Goal: Task Accomplishment & Management: Complete application form

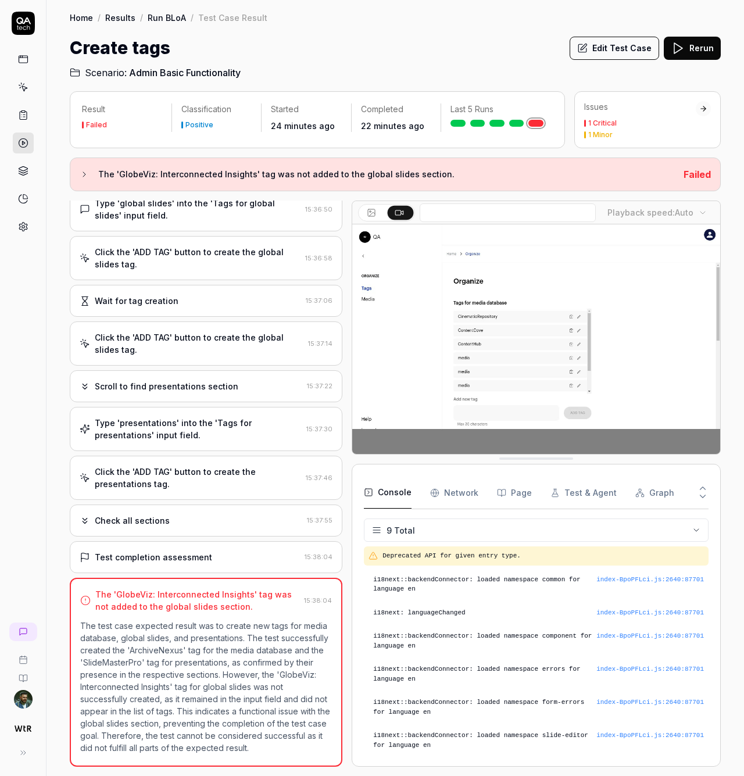
scroll to position [51, 0]
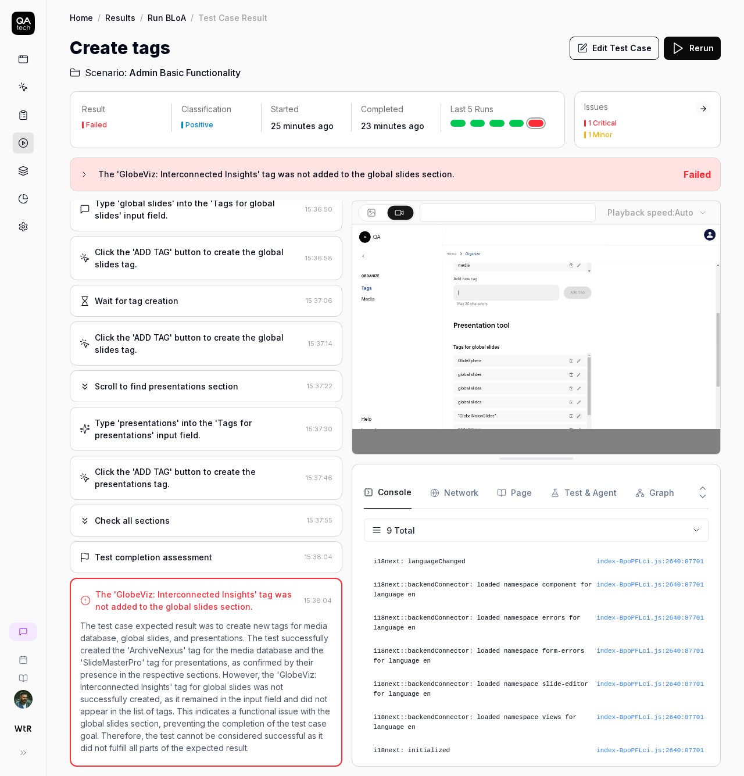
click at [179, 469] on div "Click the 'ADD TAG' button to create the presentations tag." at bounding box center [198, 478] width 206 height 24
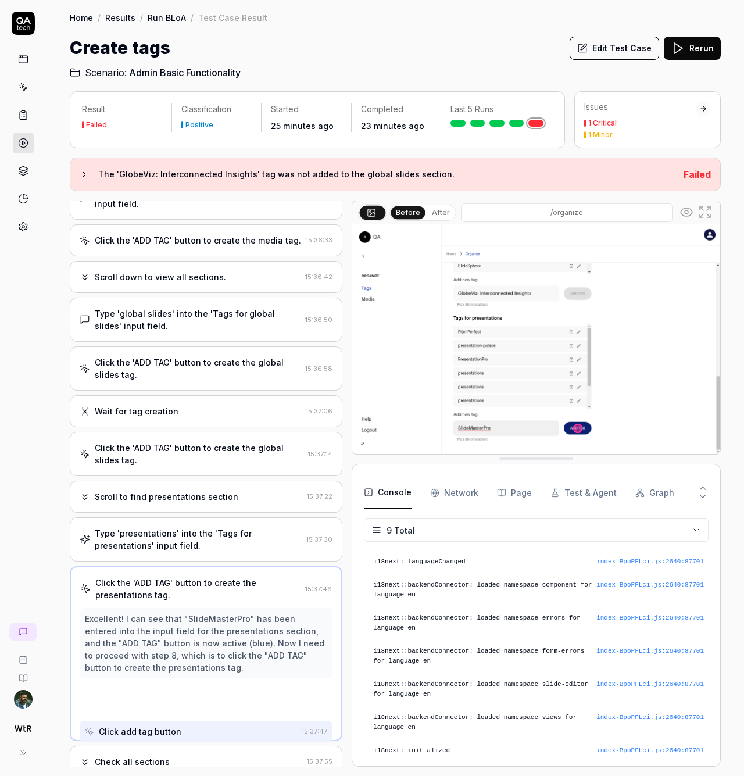
scroll to position [100, 0]
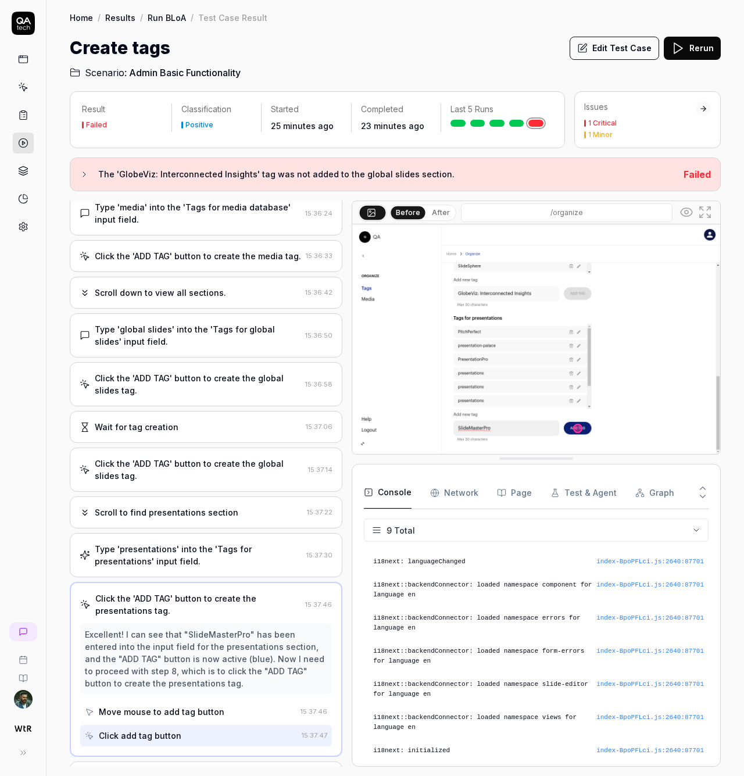
click at [216, 563] on div "Type 'presentations' into the 'Tags for presentations' input field." at bounding box center [198, 555] width 207 height 24
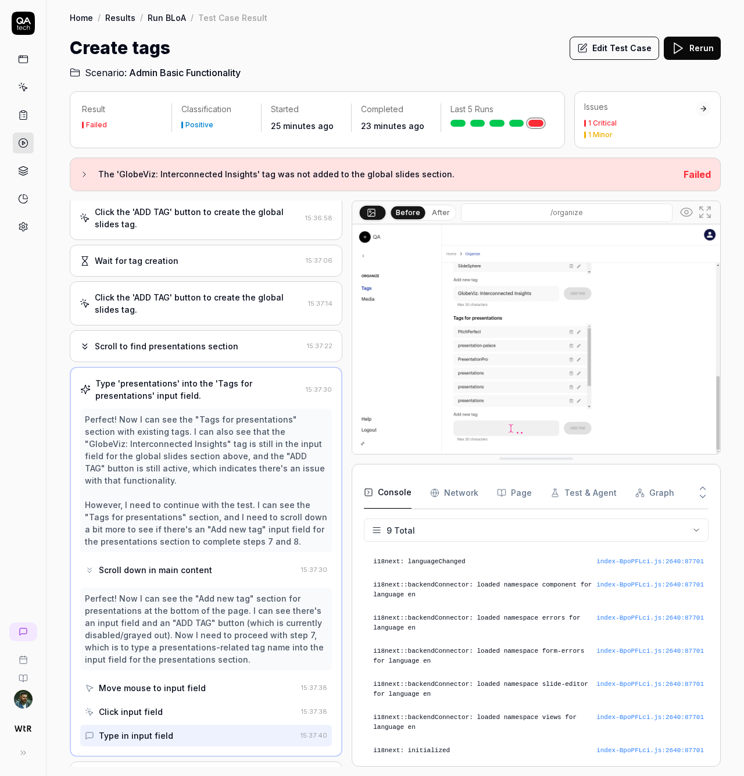
scroll to position [437, 0]
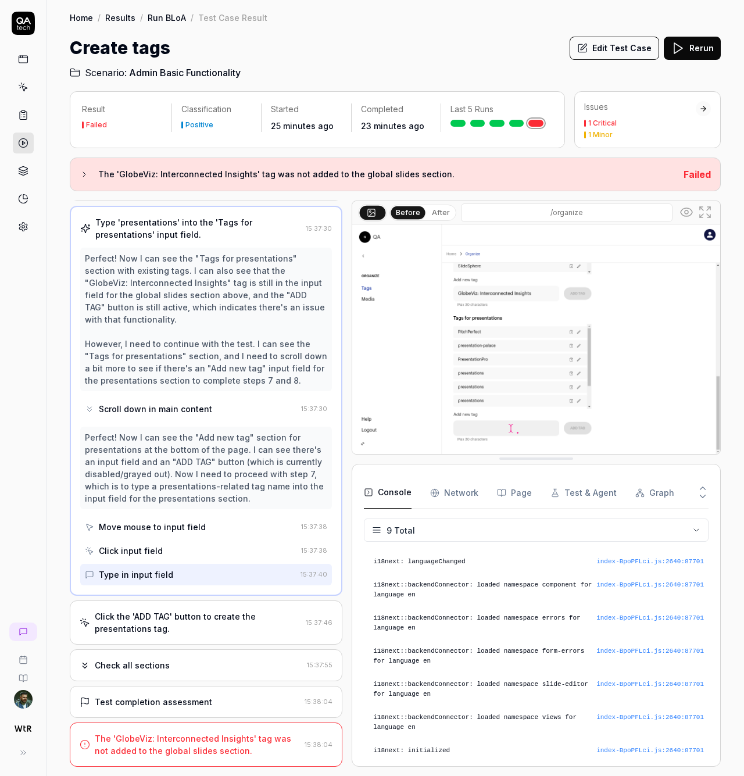
click at [227, 738] on div "The 'GlobeViz: Interconnected Insights' tag was not added to the global slides …" at bounding box center [197, 744] width 205 height 24
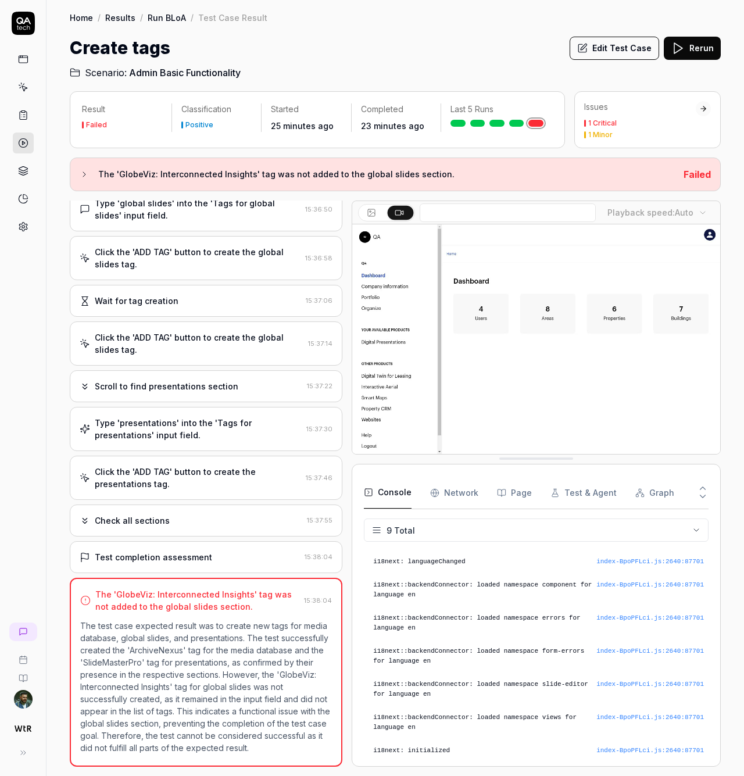
scroll to position [5, 0]
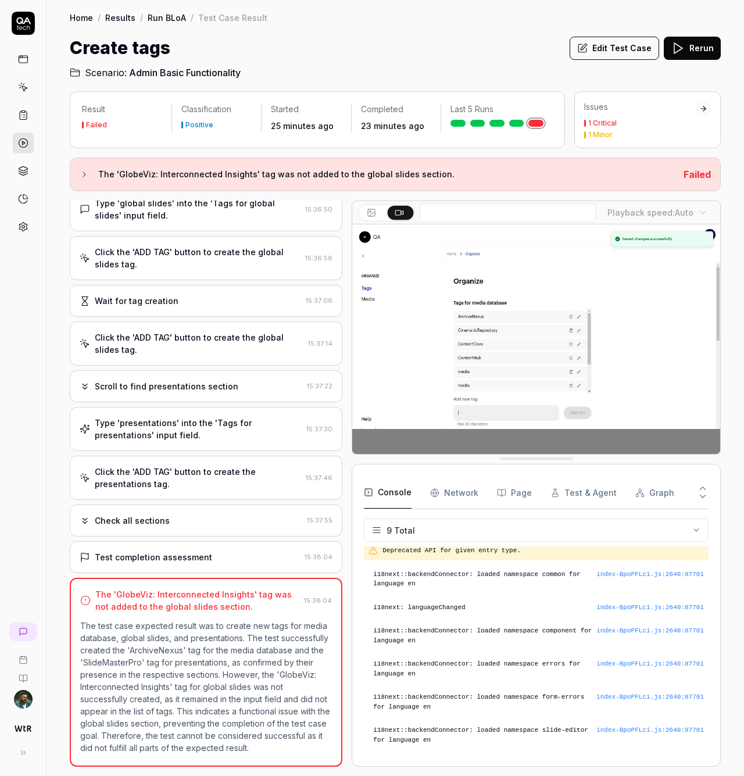
click at [201, 514] on div "Check all sections" at bounding box center [191, 520] width 223 height 12
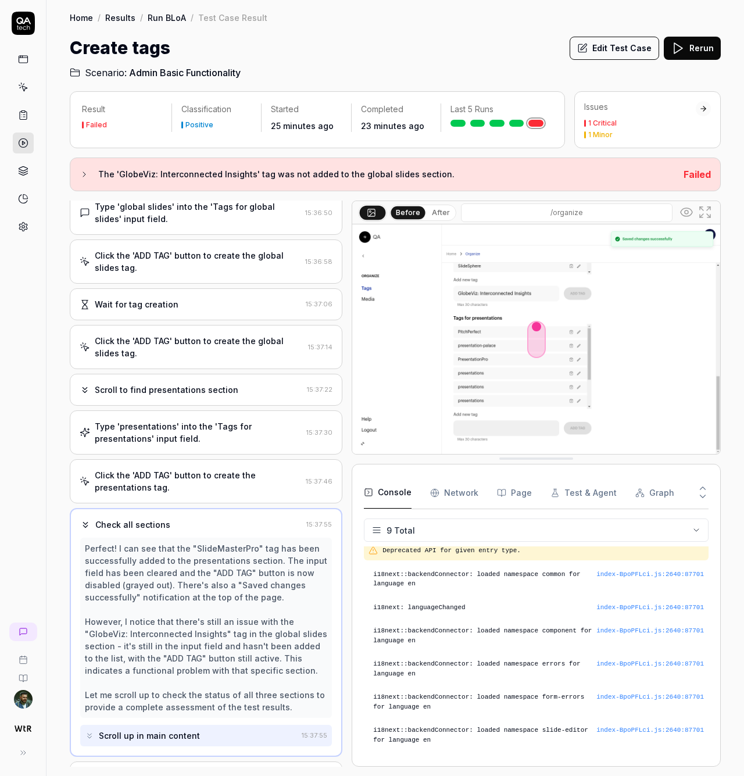
click at [209, 485] on div "Click the 'ADD TAG' button to create the presentations tag." at bounding box center [198, 481] width 206 height 24
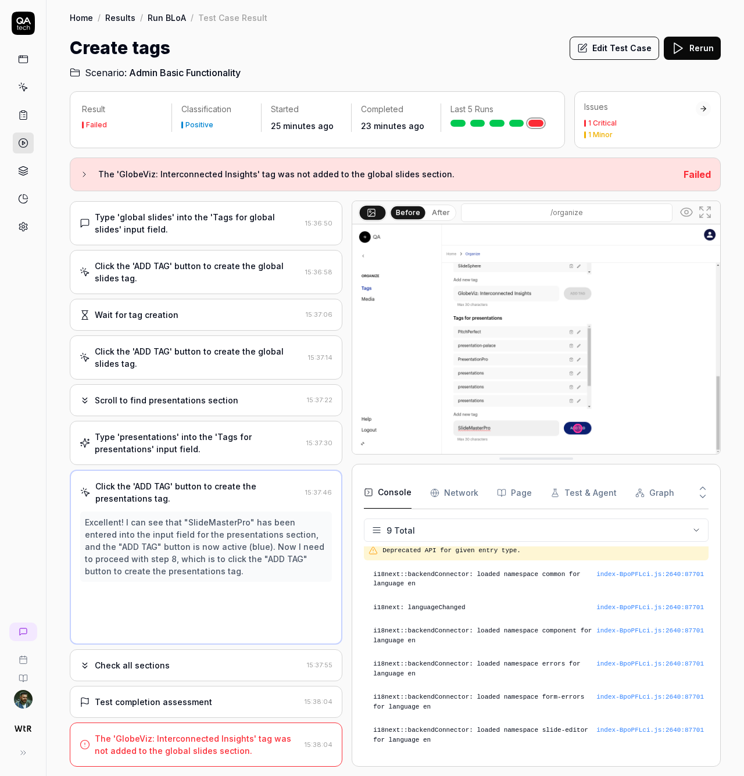
scroll to position [100, 0]
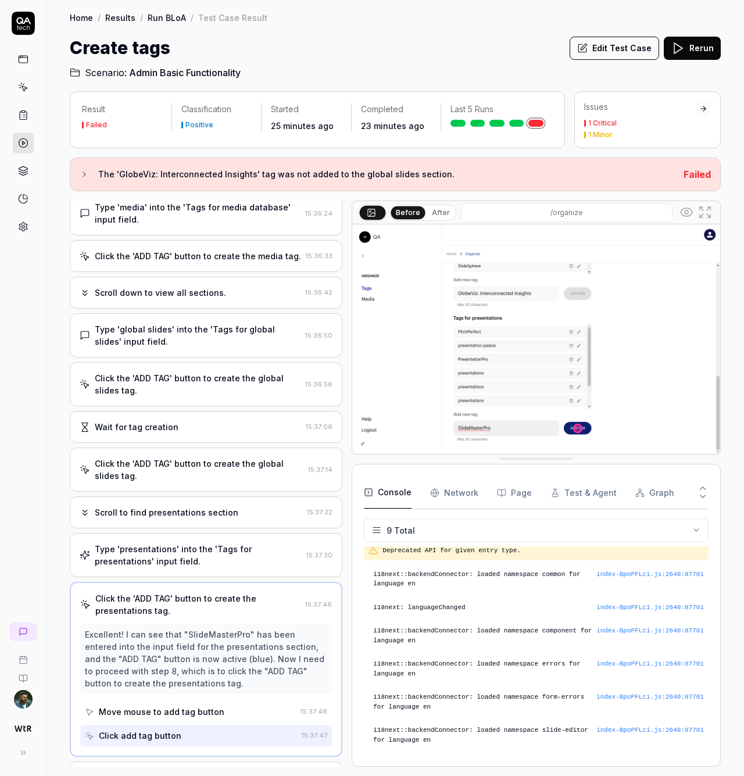
click at [178, 567] on div "Type 'presentations' into the 'Tags for presentations' input field." at bounding box center [198, 555] width 207 height 24
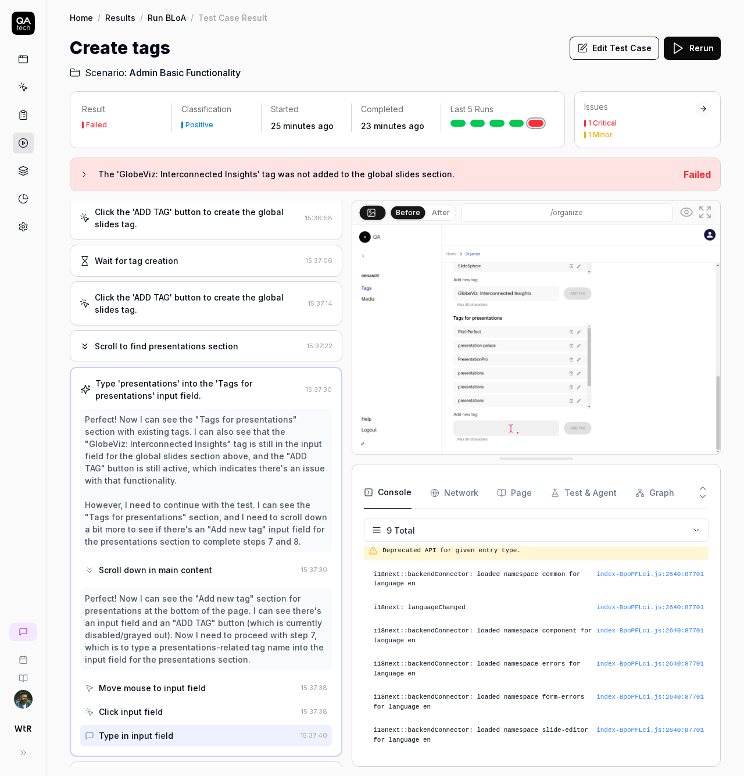
click at [192, 352] on div "Scroll to find presentations section" at bounding box center [167, 346] width 144 height 12
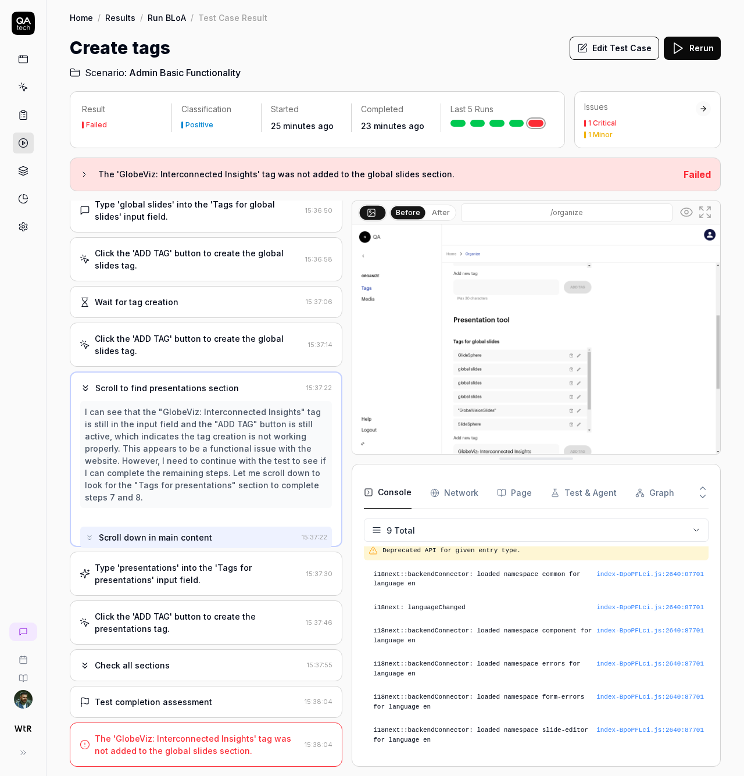
scroll to position [15, 0]
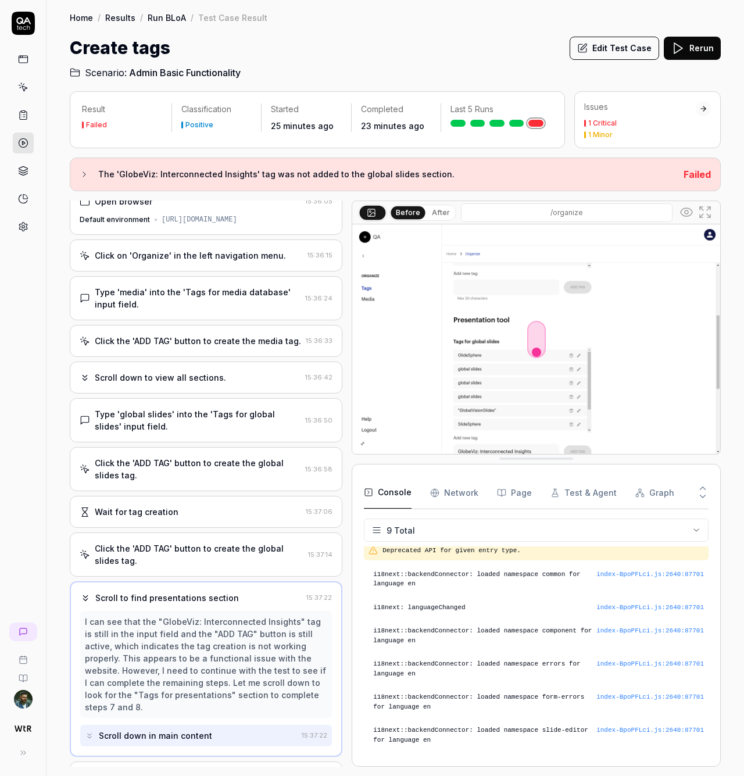
click at [171, 567] on div "Click the 'ADD TAG' button to create the global slides tag." at bounding box center [199, 554] width 209 height 24
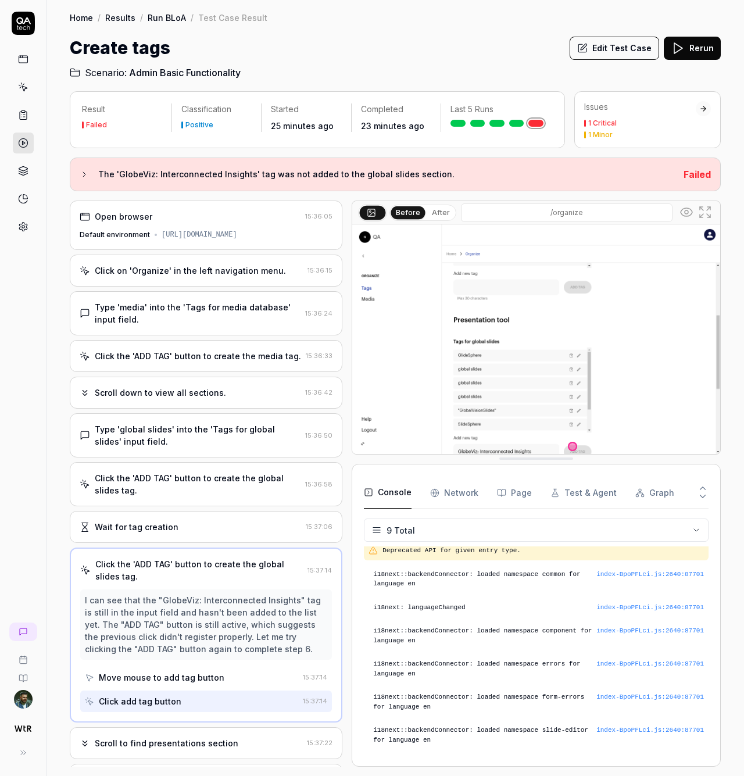
click at [191, 495] on div "Click the 'ADD TAG' button to create the global slides tag." at bounding box center [198, 484] width 206 height 24
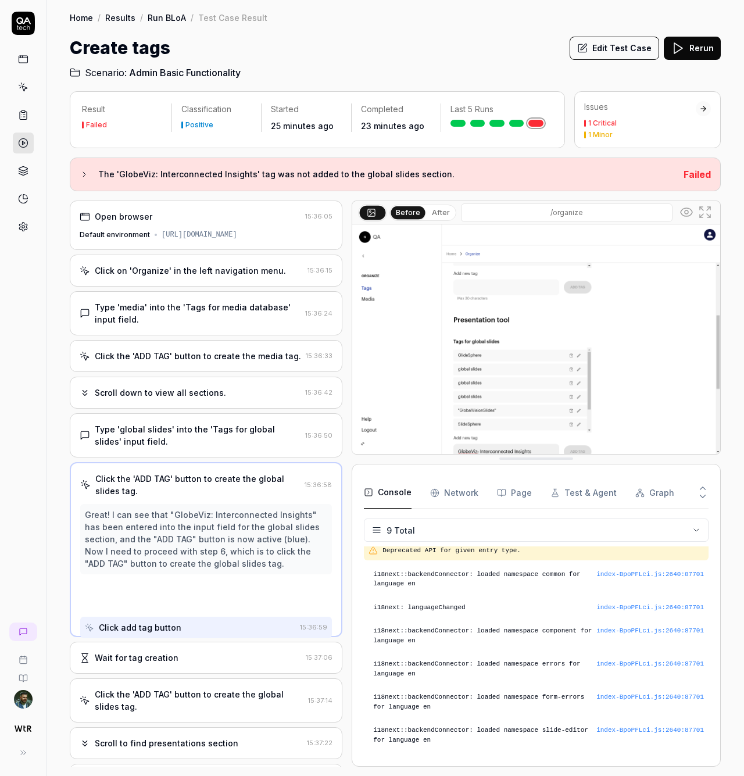
click at [194, 439] on div "Type 'global slides' into the 'Tags for global slides' input field." at bounding box center [198, 435] width 206 height 24
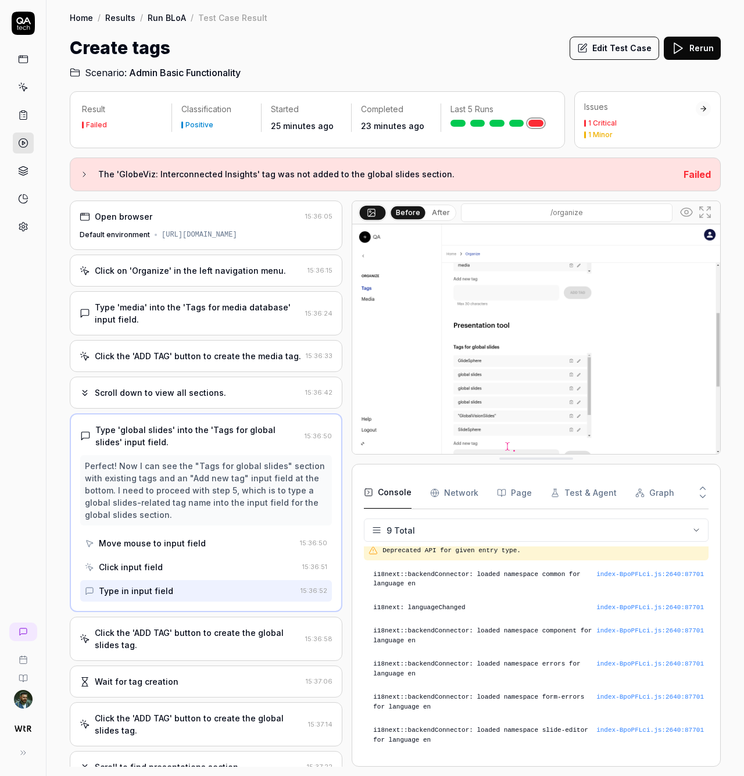
click at [203, 302] on div "Type 'media' into the 'Tags for media database' input field. 15:36:24" at bounding box center [206, 313] width 273 height 44
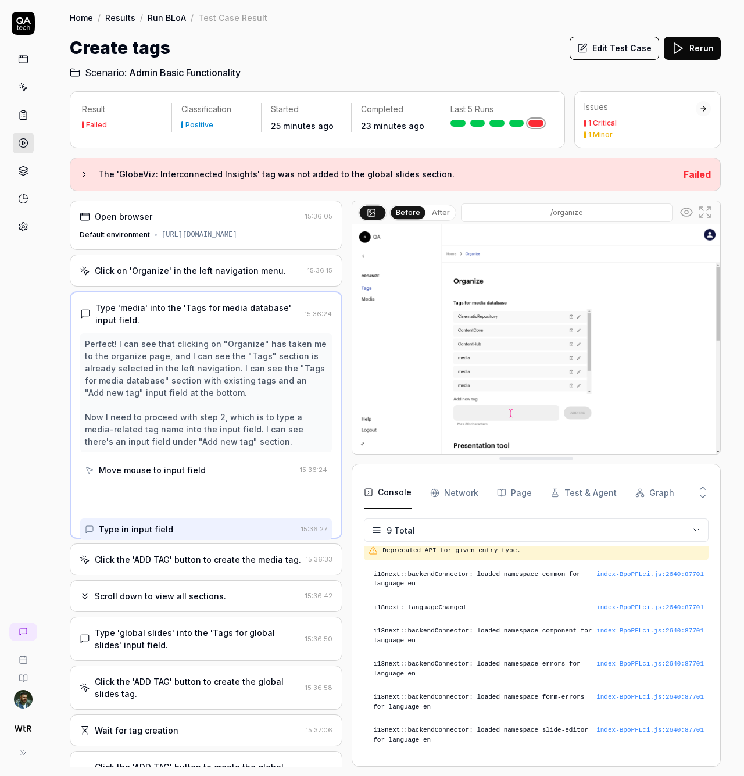
click at [215, 277] on div "Click on 'Organize' in the left navigation menu." at bounding box center [190, 270] width 191 height 12
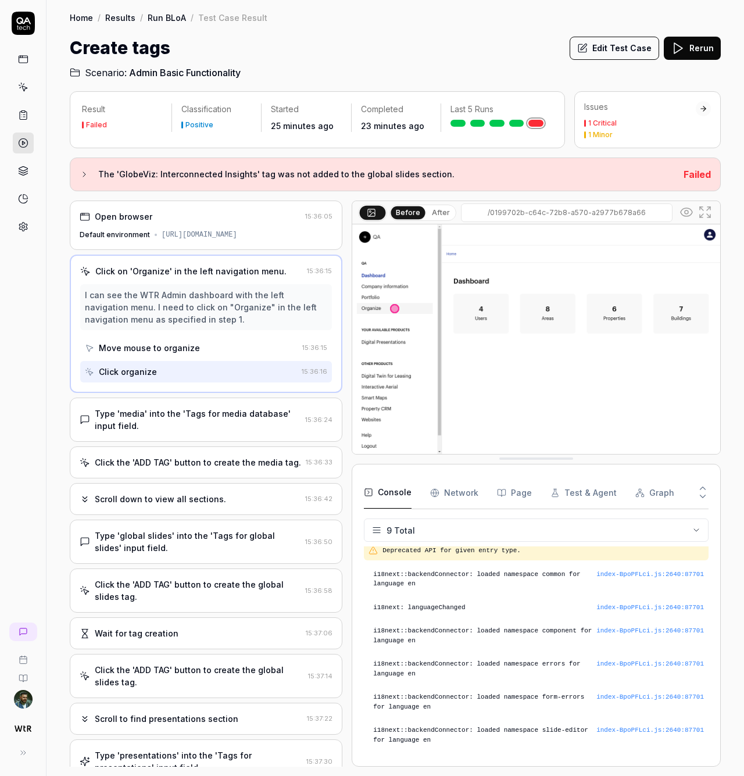
click at [196, 424] on div "Type 'media' into the 'Tags for media database' input field." at bounding box center [198, 420] width 206 height 24
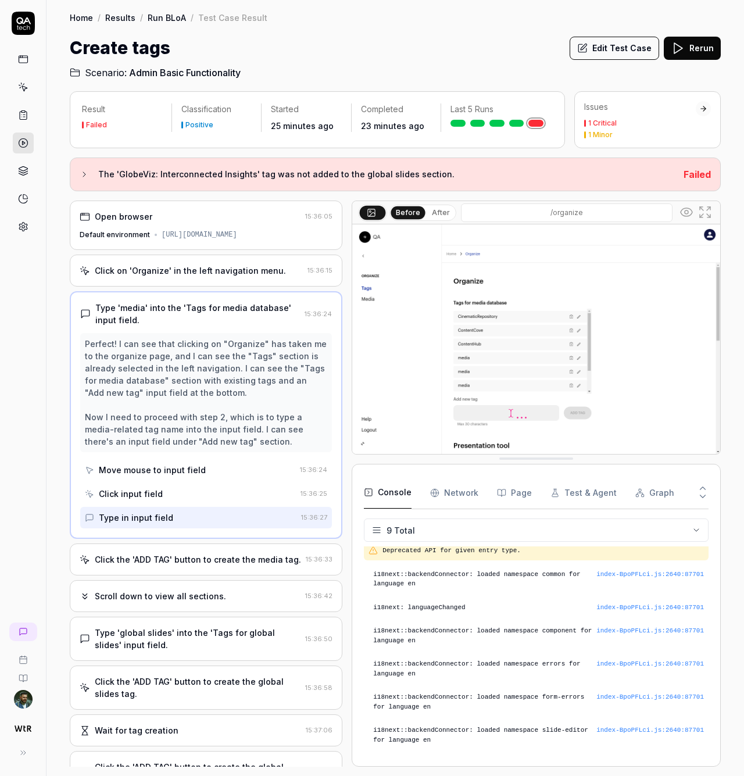
click at [183, 576] on div "Click the 'ADD TAG' button to create the media tag. 15:36:33" at bounding box center [206, 560] width 273 height 32
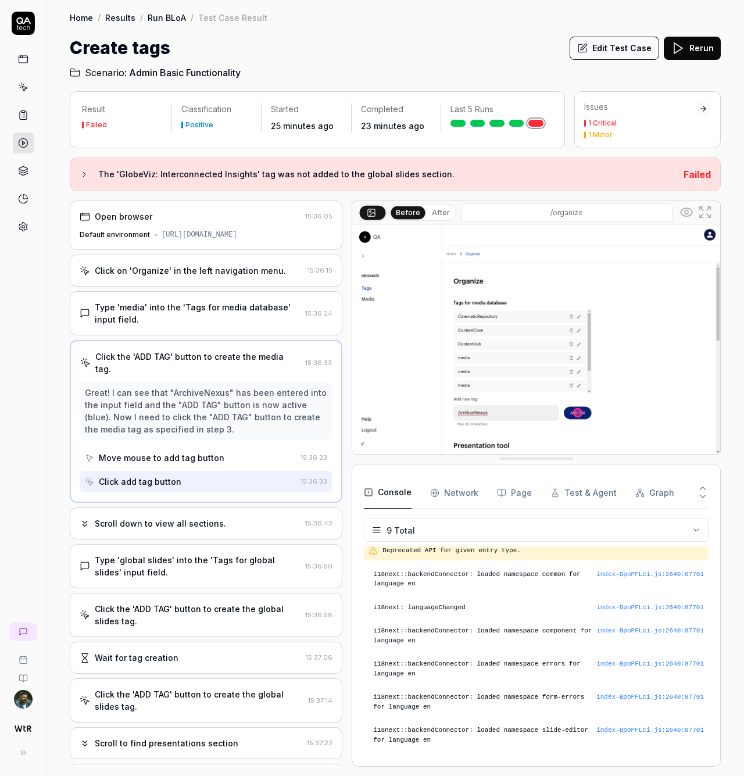
click at [184, 530] on div "Scroll down to view all sections." at bounding box center [160, 523] width 131 height 12
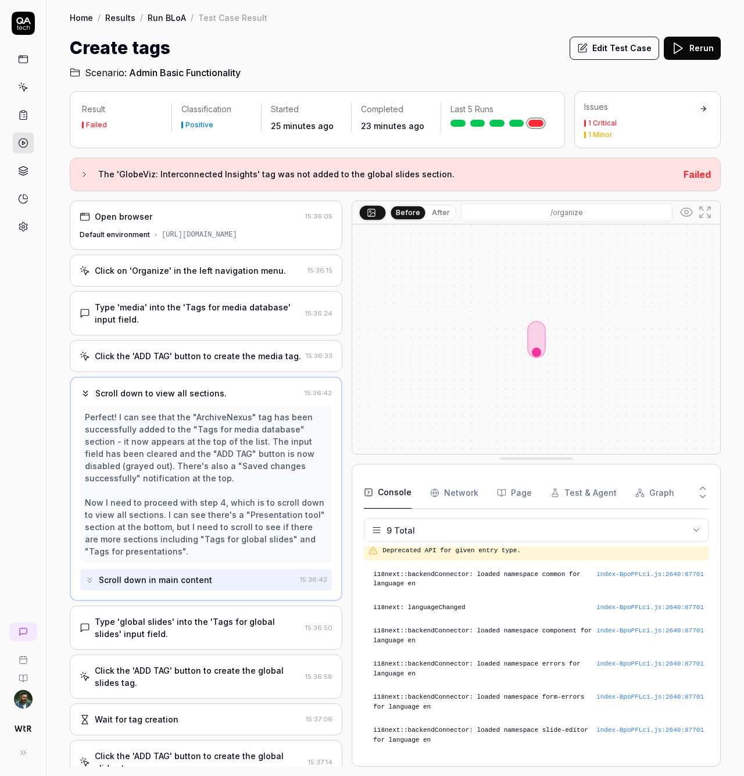
click at [193, 640] on div "Type 'global slides' into the 'Tags for global slides' input field." at bounding box center [198, 628] width 206 height 24
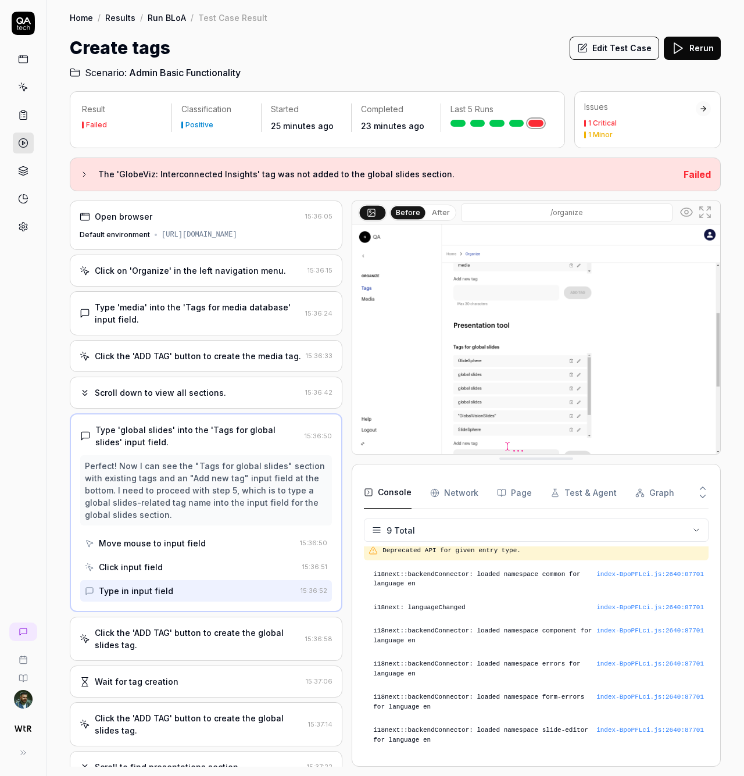
click at [225, 399] on div "Scroll down to view all sections." at bounding box center [190, 393] width 221 height 12
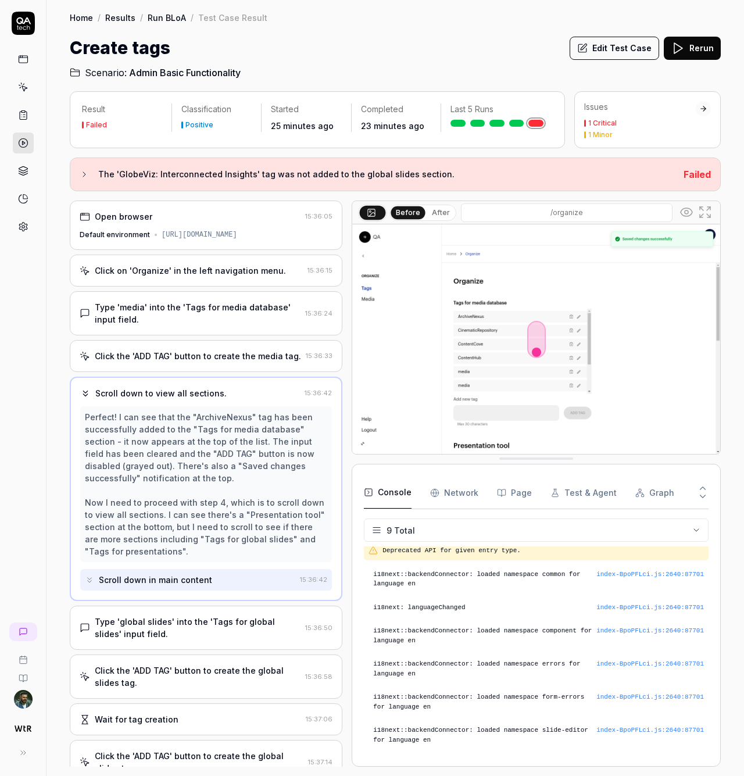
scroll to position [140, 0]
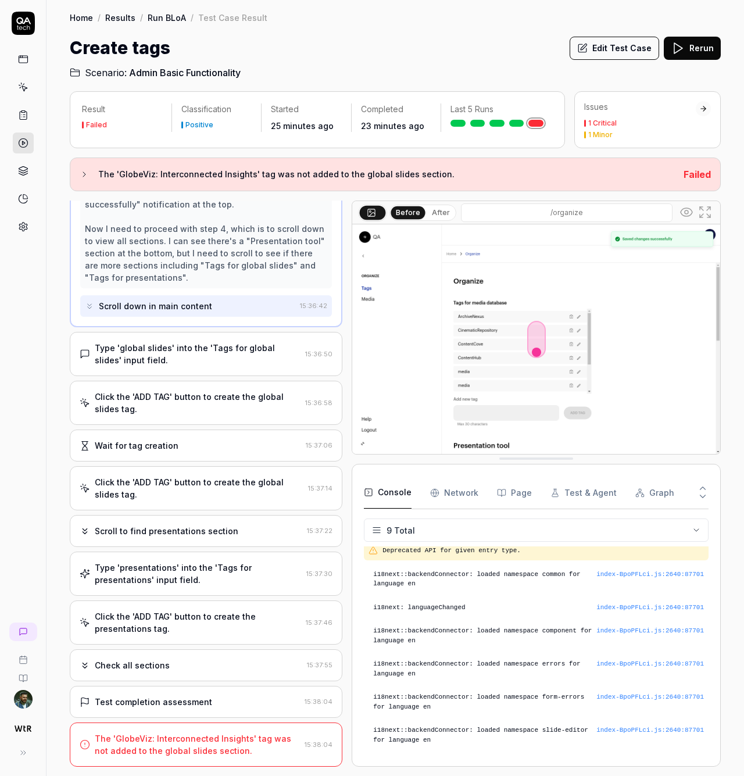
click at [181, 501] on div "Click the 'ADD TAG' button to create the global slides tag." at bounding box center [199, 488] width 209 height 24
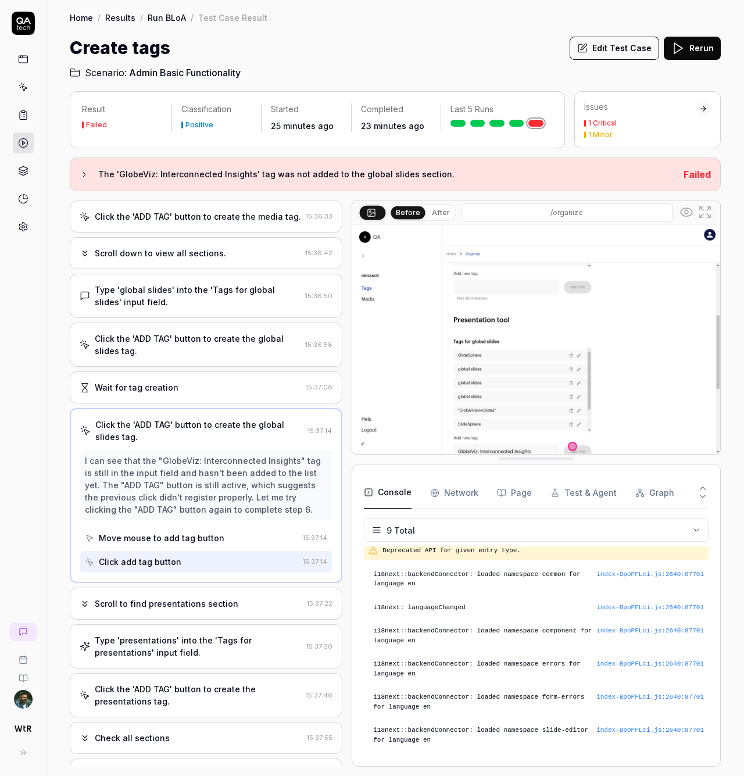
click at [150, 610] on div "Scroll to find presentations section" at bounding box center [167, 604] width 144 height 12
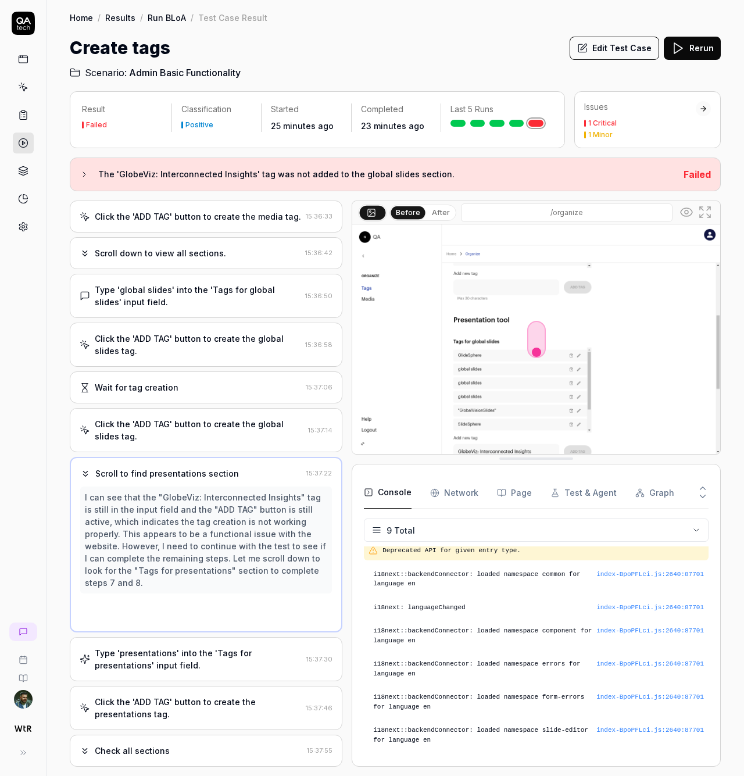
scroll to position [15, 0]
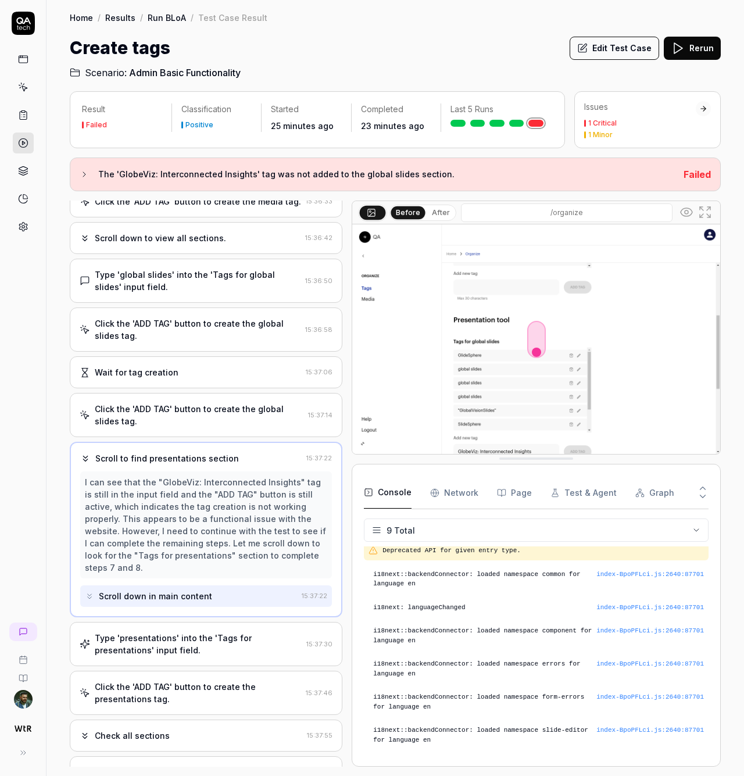
click at [203, 656] on div "Type 'presentations' into the 'Tags for presentations' input field." at bounding box center [198, 644] width 207 height 24
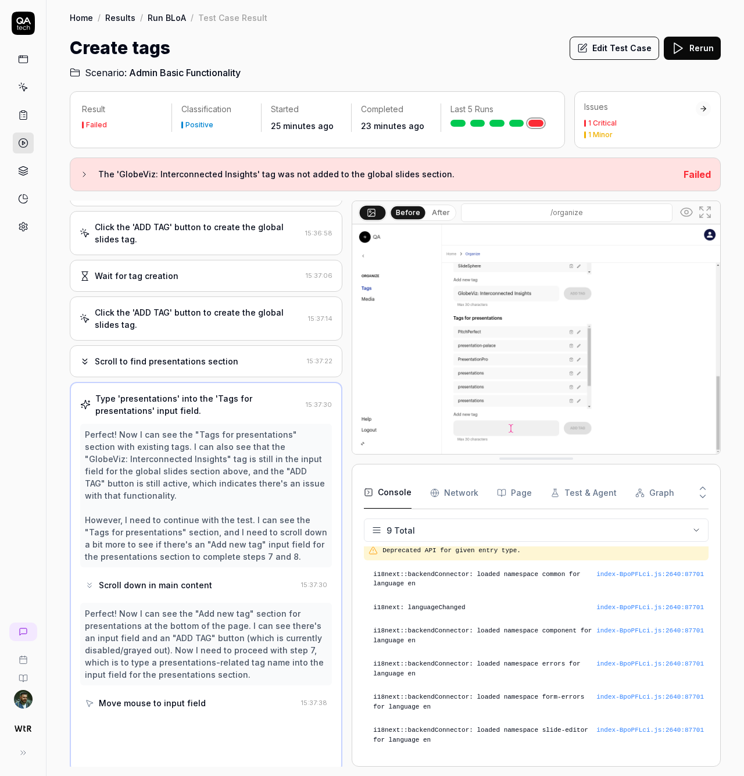
scroll to position [266, 0]
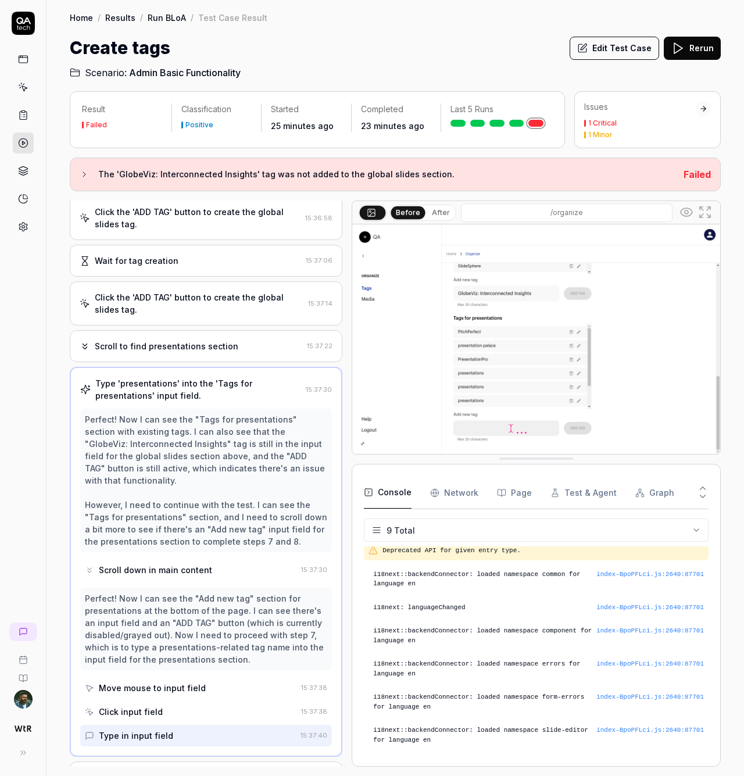
click at [178, 352] on div "Scroll to find presentations section" at bounding box center [167, 346] width 144 height 12
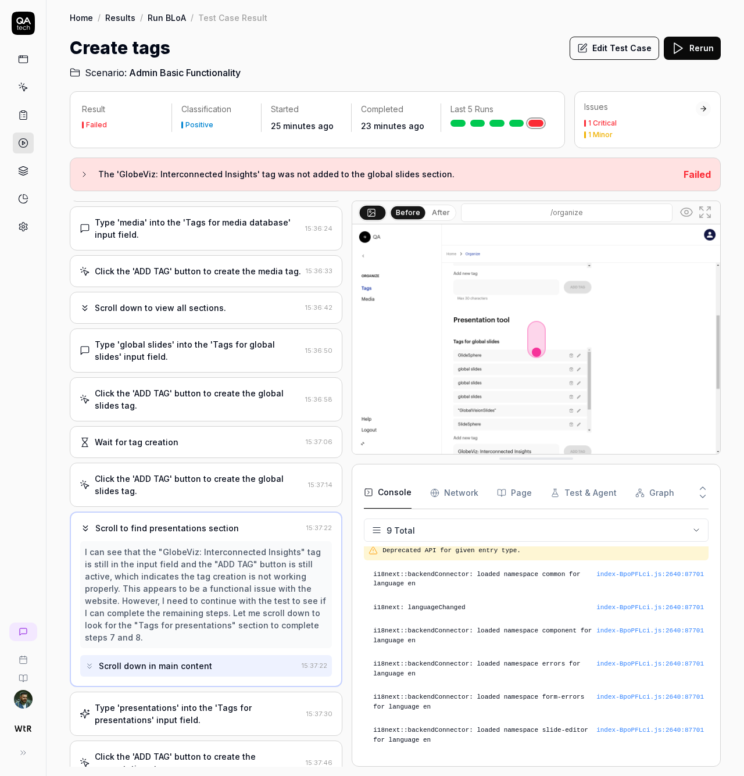
scroll to position [155, 0]
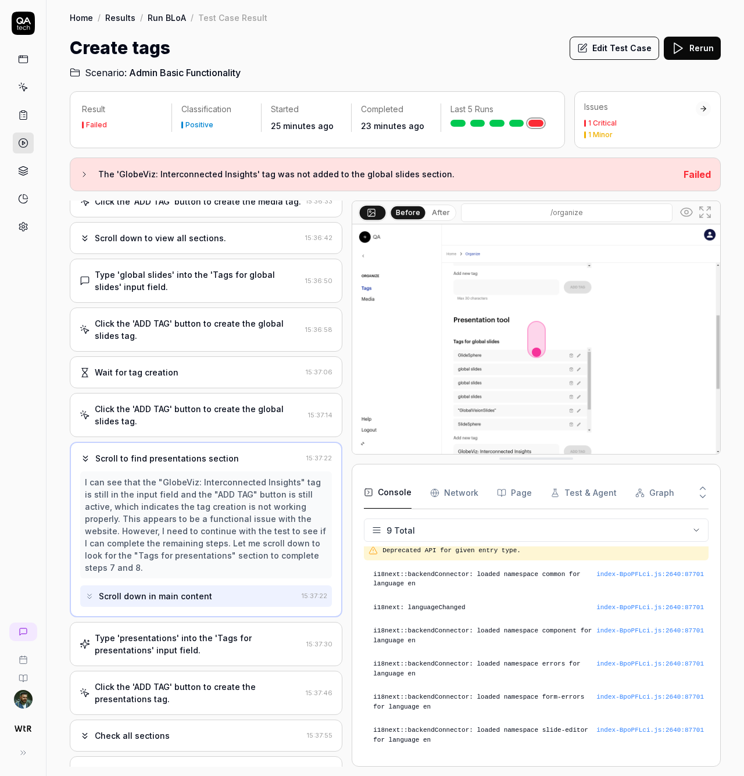
click at [204, 650] on div "Type 'presentations' into the 'Tags for presentations' input field." at bounding box center [198, 644] width 207 height 24
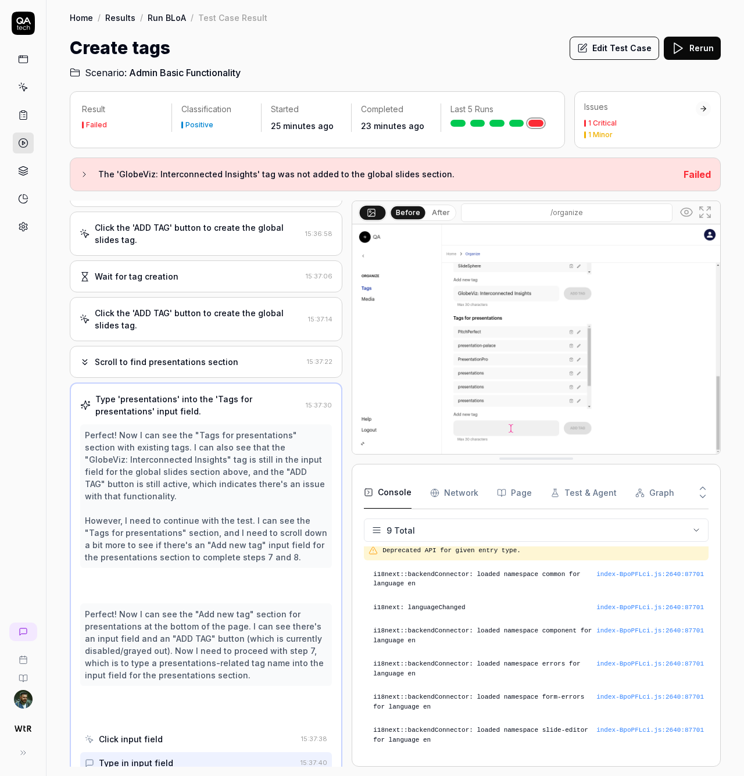
scroll to position [266, 0]
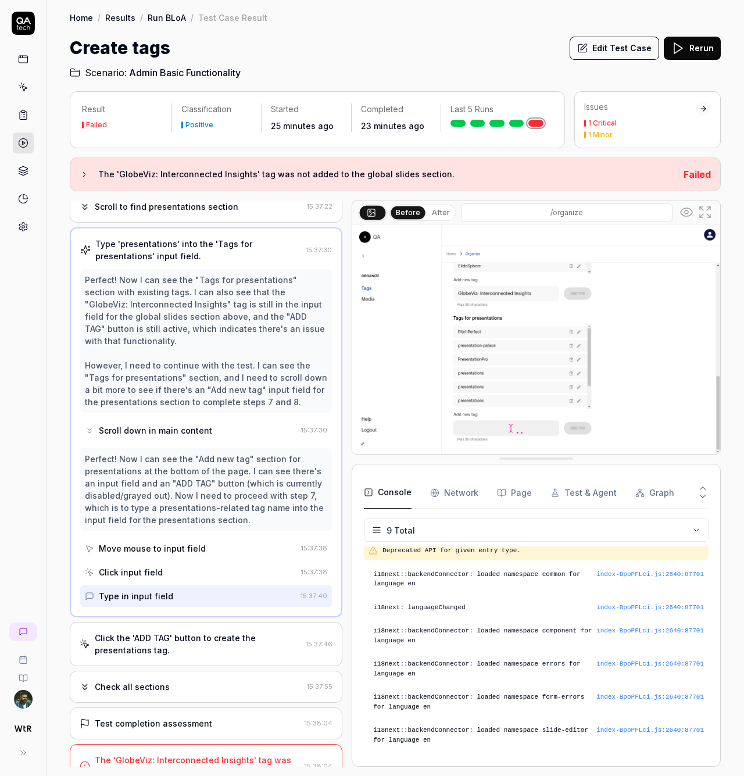
click at [188, 652] on div "Click the 'ADD TAG' button to create the presentations tag." at bounding box center [198, 644] width 206 height 24
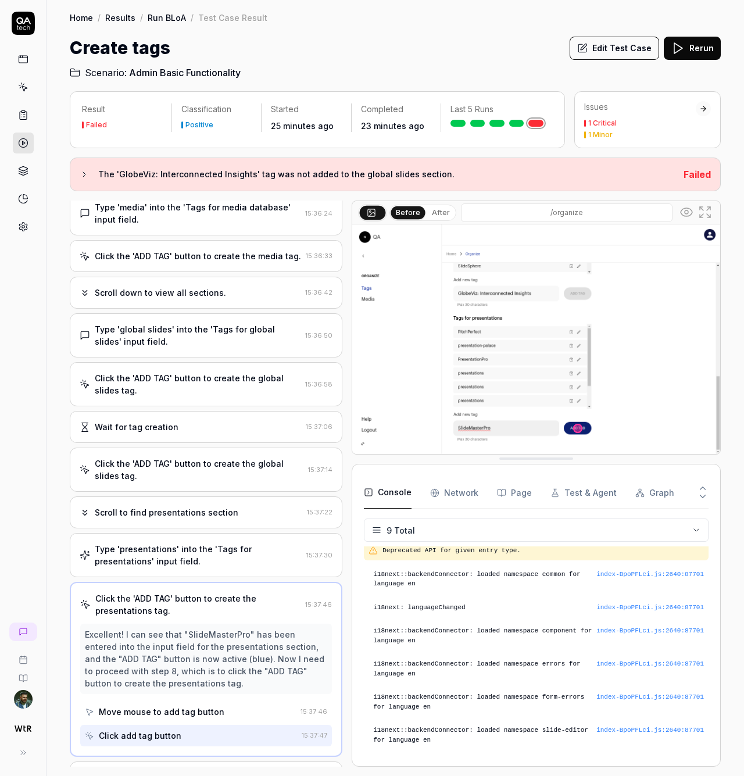
scroll to position [222, 0]
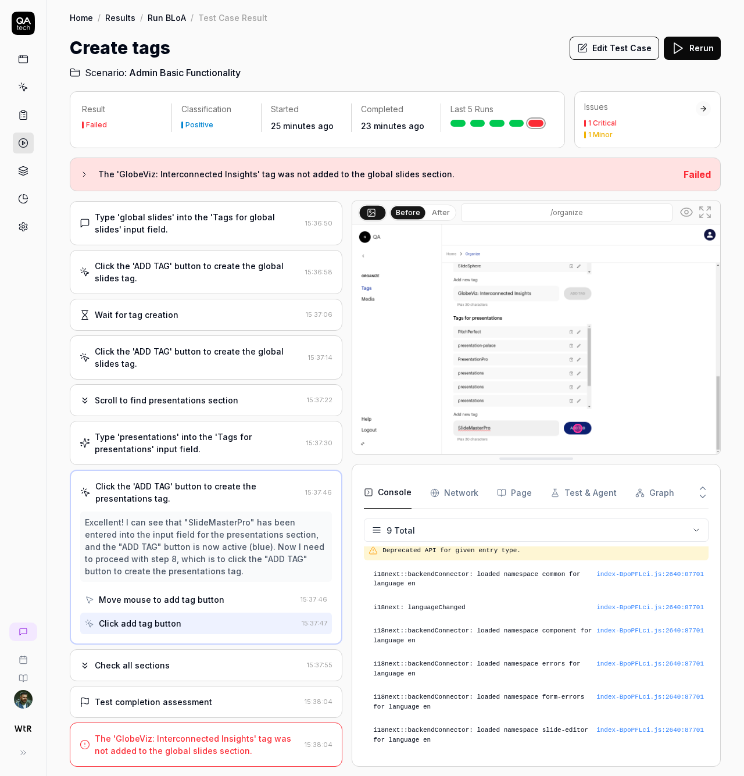
click at [194, 676] on div "Check all sections 15:37:55" at bounding box center [206, 665] width 273 height 32
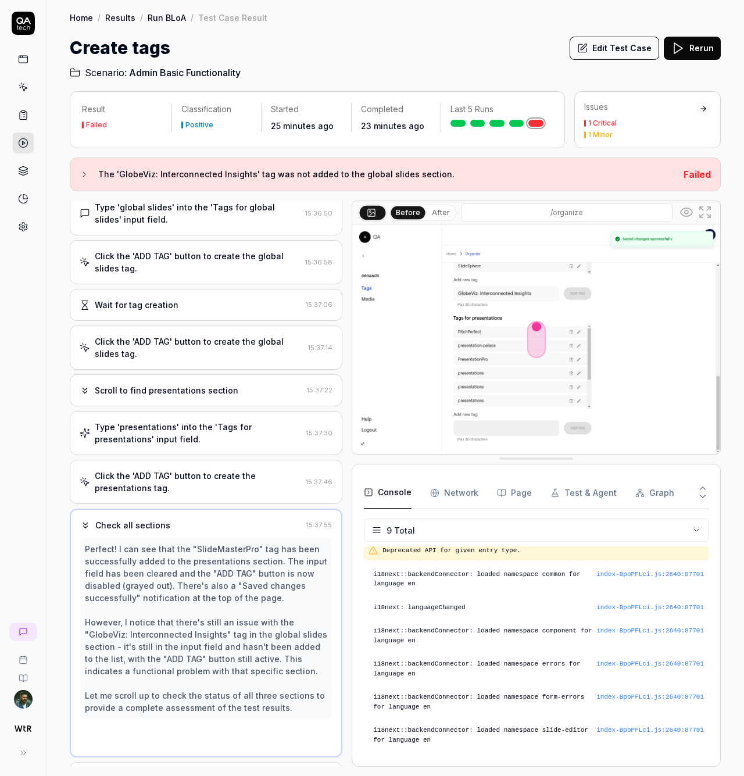
scroll to position [223, 0]
click at [179, 396] on div "Scroll to find presentations section" at bounding box center [167, 390] width 144 height 12
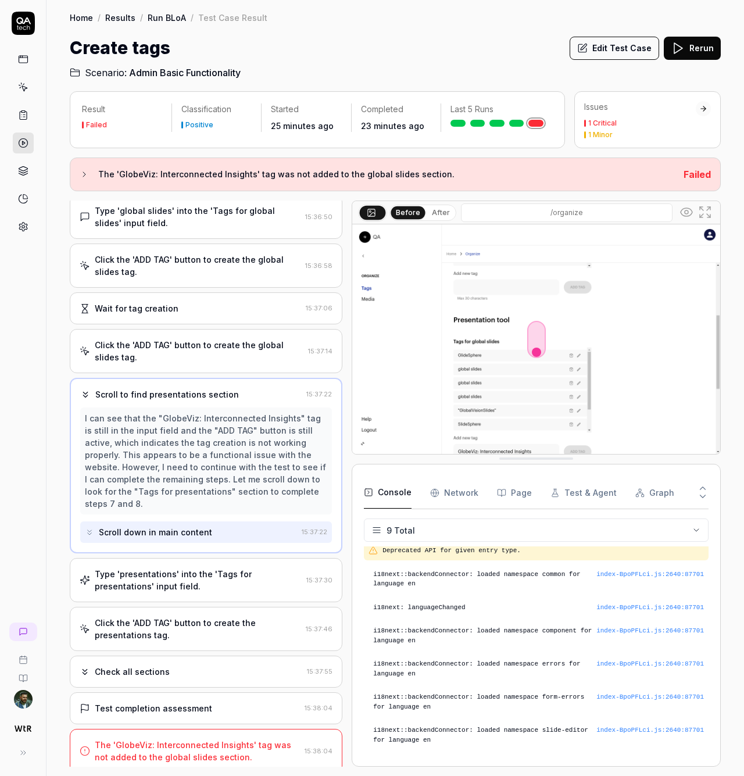
click at [199, 592] on div "Type 'presentations' into the 'Tags for presentations' input field." at bounding box center [198, 580] width 207 height 24
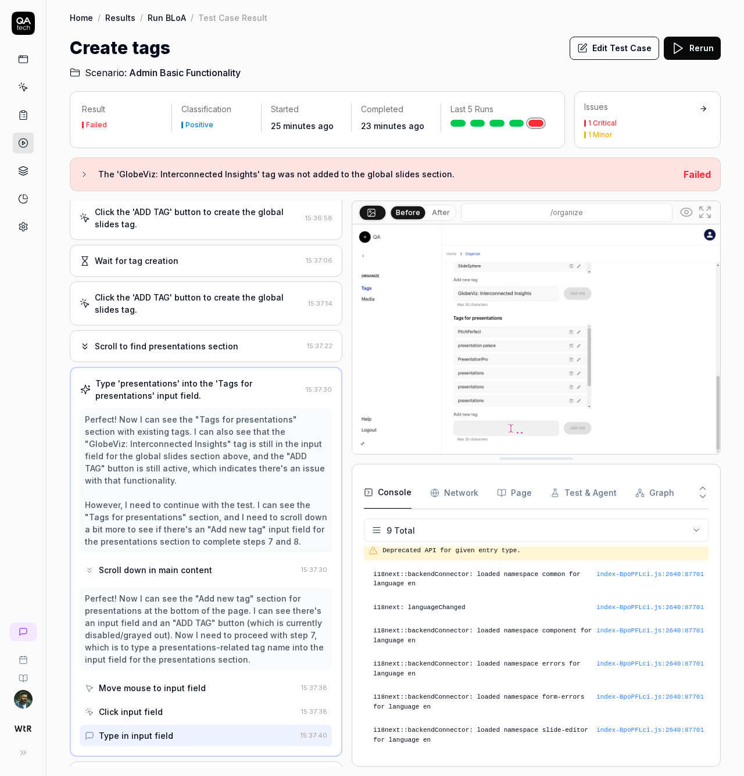
scroll to position [406, 0]
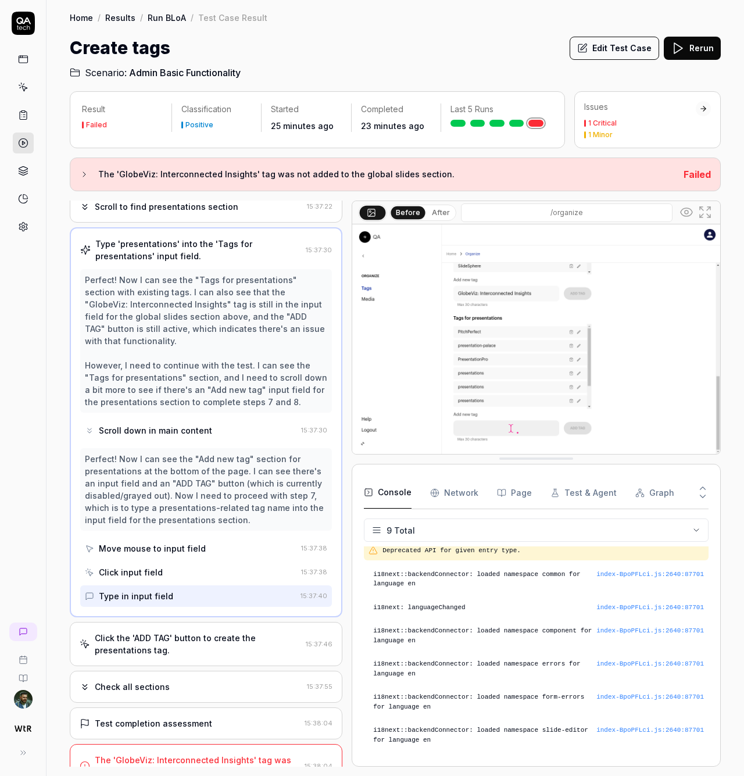
click at [215, 655] on div "Click the 'ADD TAG' button to create the presentations tag." at bounding box center [198, 644] width 206 height 24
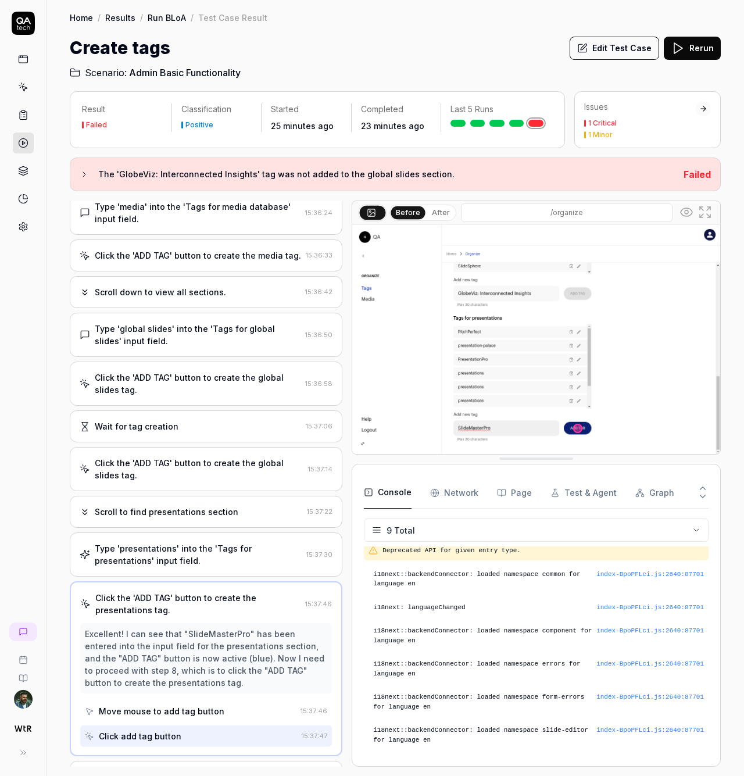
scroll to position [100, 0]
click at [185, 519] on div "Scroll to find presentations section" at bounding box center [167, 512] width 144 height 12
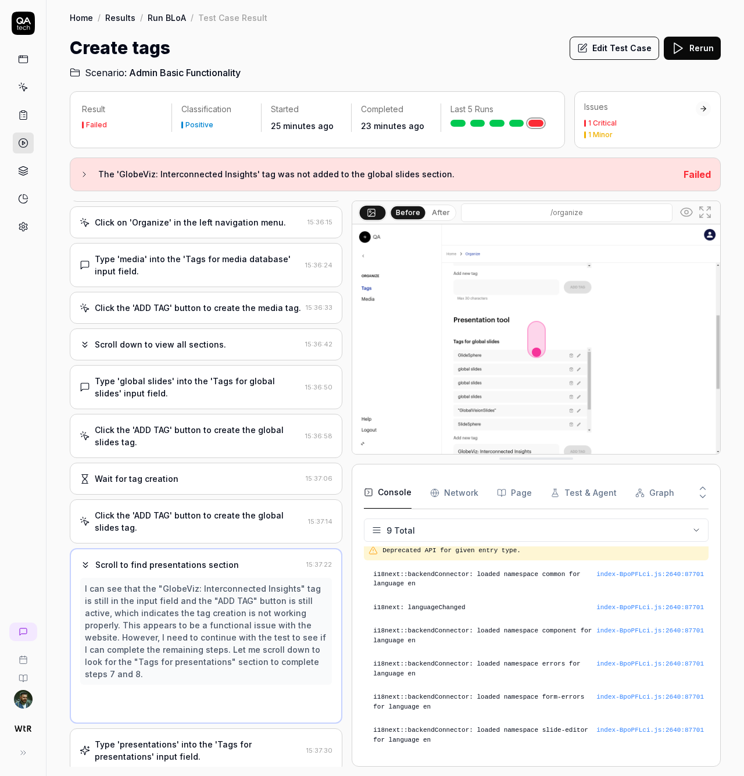
click at [190, 500] on div "Open browser 15:36:05 Default environment [URL][DOMAIN_NAME] Click on 'Organize…" at bounding box center [206, 484] width 273 height 566
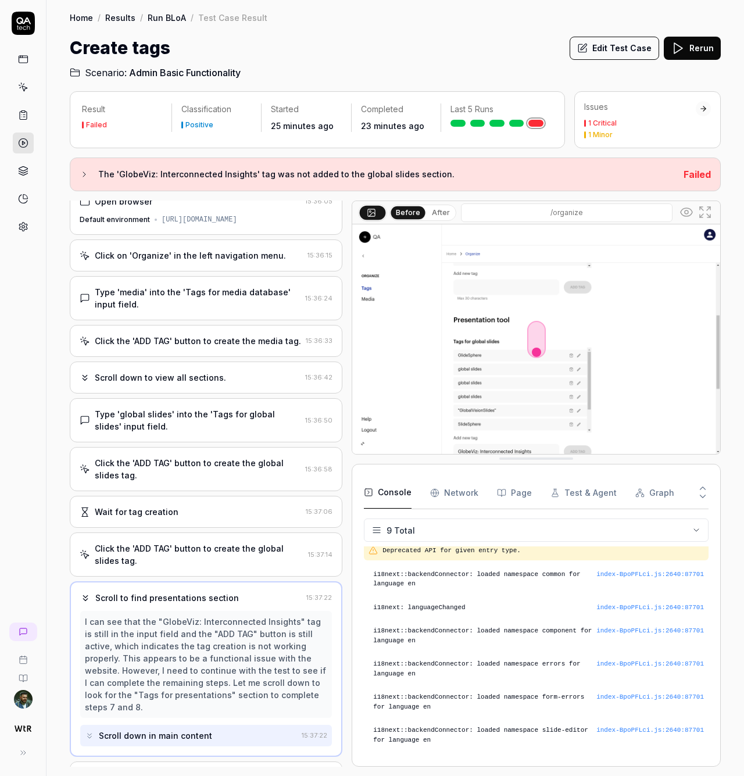
click at [195, 557] on div "Click the 'ADD TAG' button to create the global slides tag." at bounding box center [199, 554] width 209 height 24
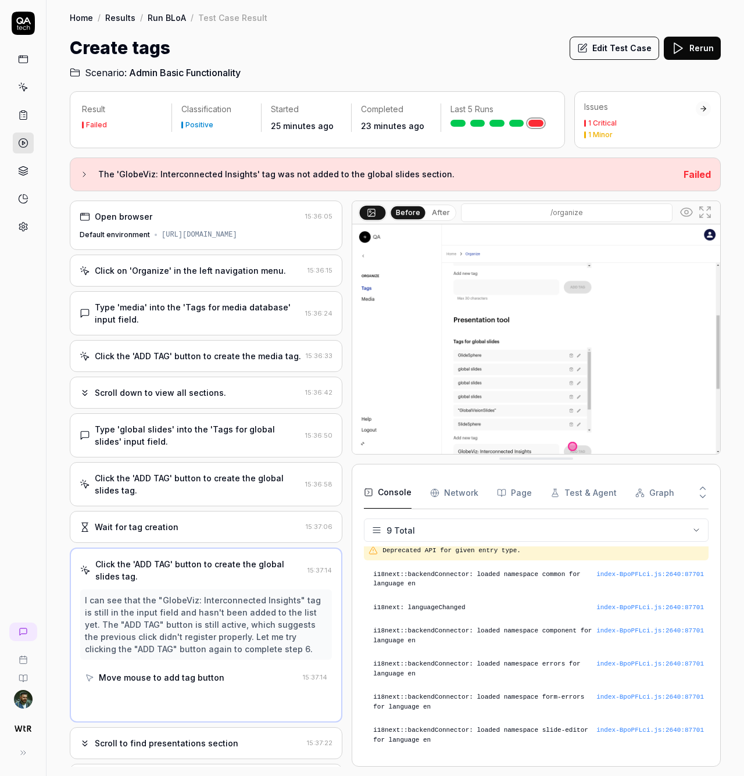
click at [206, 528] on div "Wait for tag creation 15:37:06" at bounding box center [206, 527] width 273 height 32
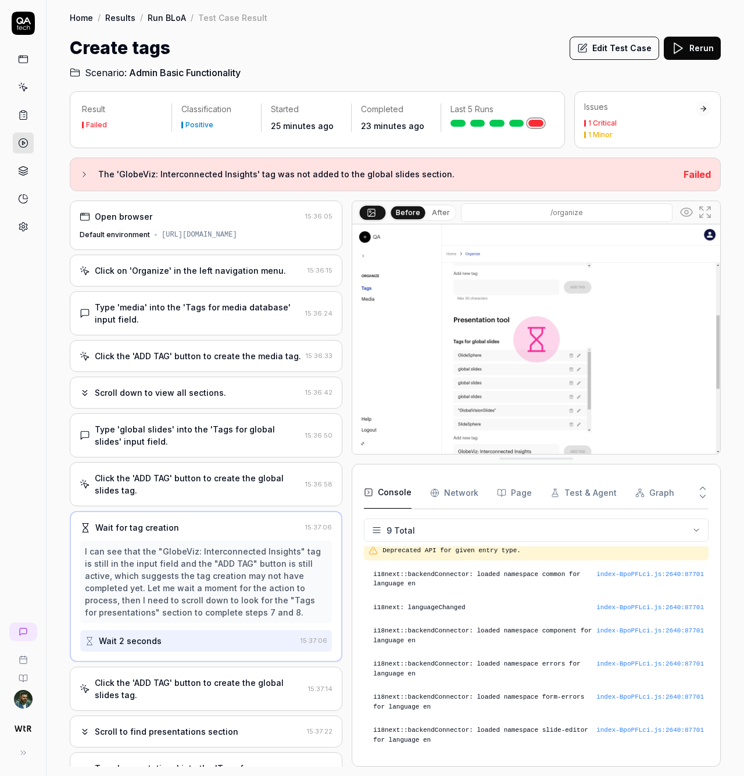
click at [209, 496] on div "Click the 'ADD TAG' button to create the global slides tag." at bounding box center [198, 484] width 206 height 24
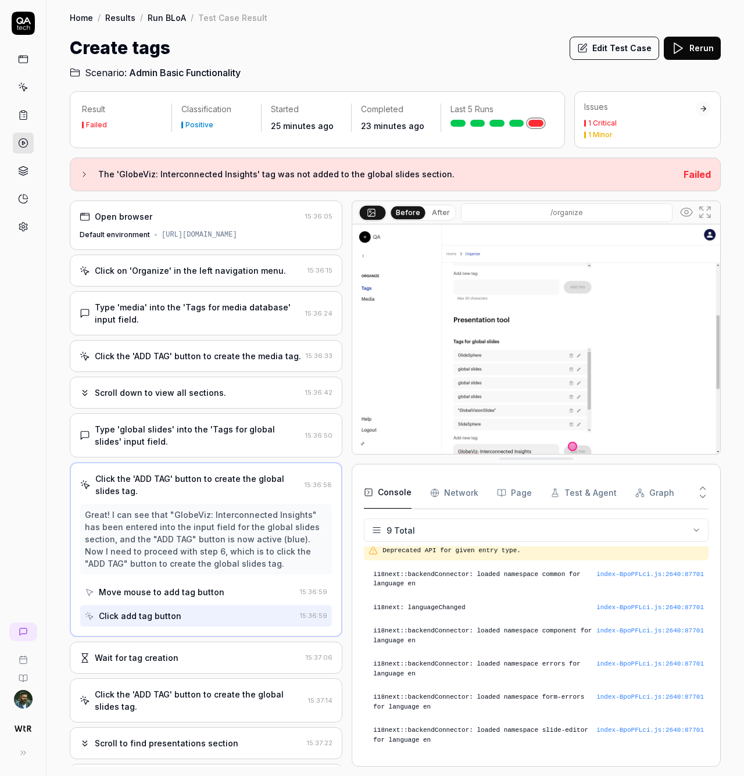
click at [225, 473] on div "Click the 'ADD TAG' button to create the global slides tag. 15:36:58 Great! I c…" at bounding box center [206, 549] width 273 height 175
click at [239, 441] on div "Type 'global slides' into the 'Tags for global slides' input field." at bounding box center [198, 435] width 206 height 24
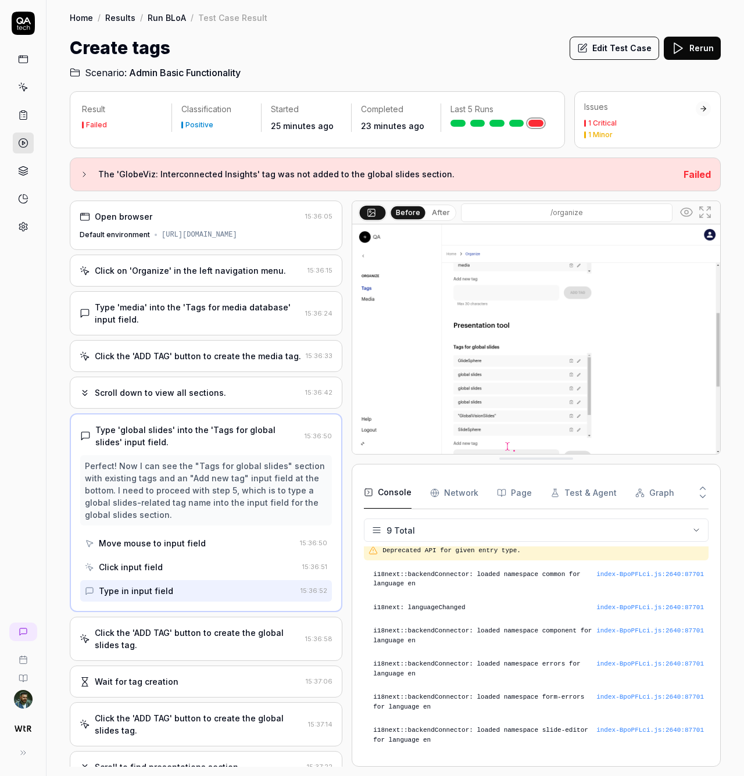
click at [227, 409] on div "Scroll down to view all sections. 15:36:42" at bounding box center [206, 393] width 273 height 32
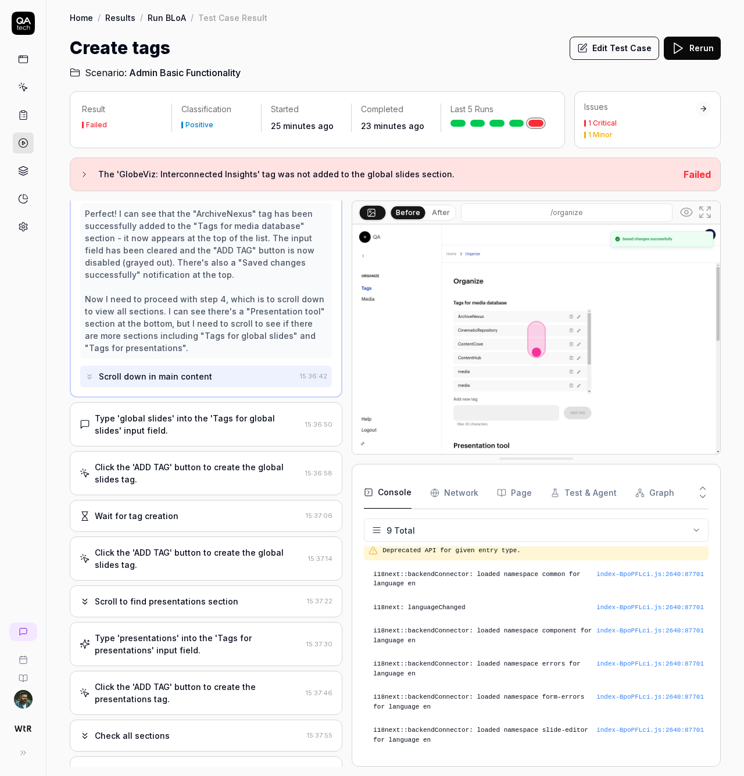
click at [209, 484] on div "Click the 'ADD TAG' button to create the global slides tag." at bounding box center [198, 473] width 206 height 24
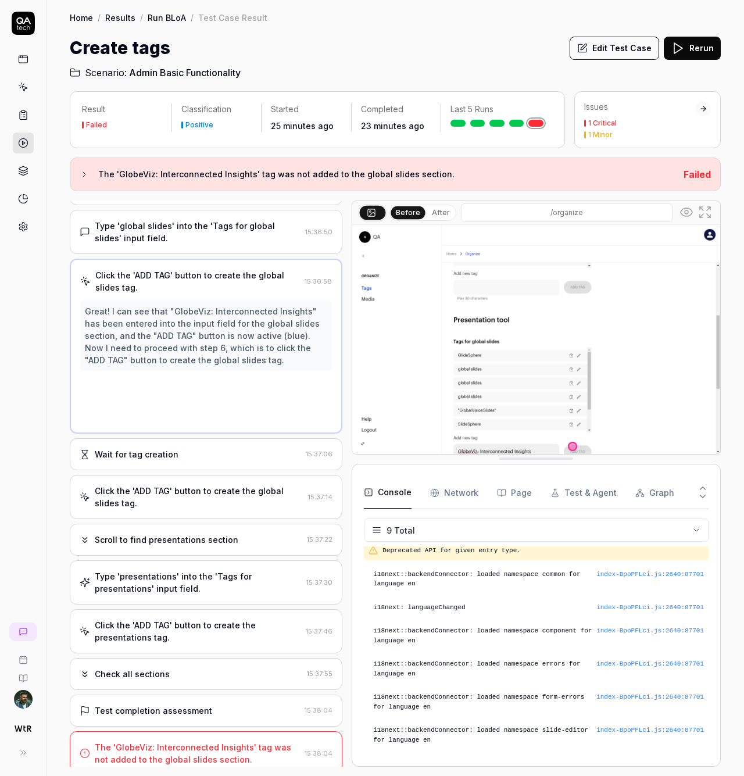
scroll to position [2, 0]
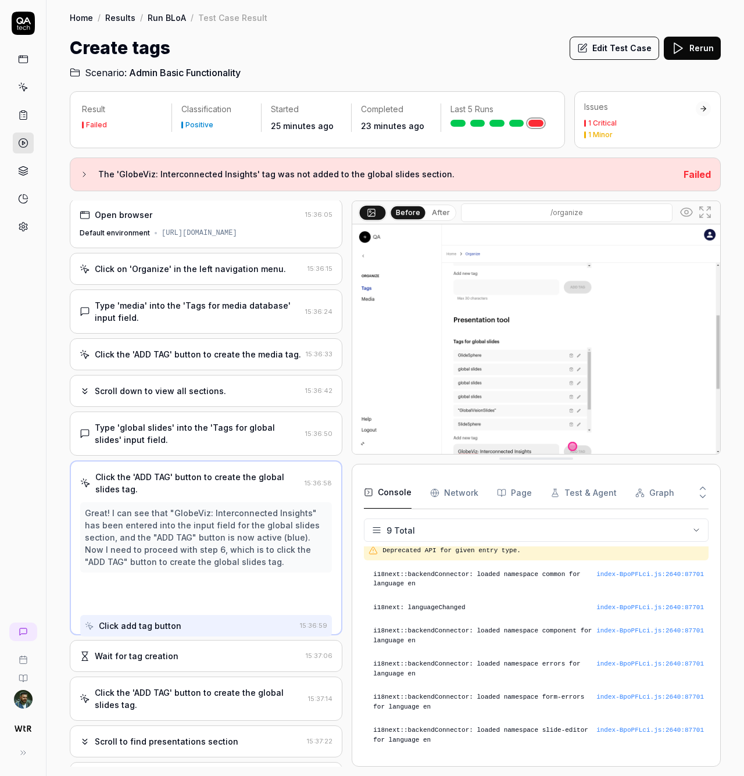
click at [205, 523] on div "Great! I can see that "GlobeViz: Interconnected Insights" has been entered into…" at bounding box center [206, 537] width 242 height 61
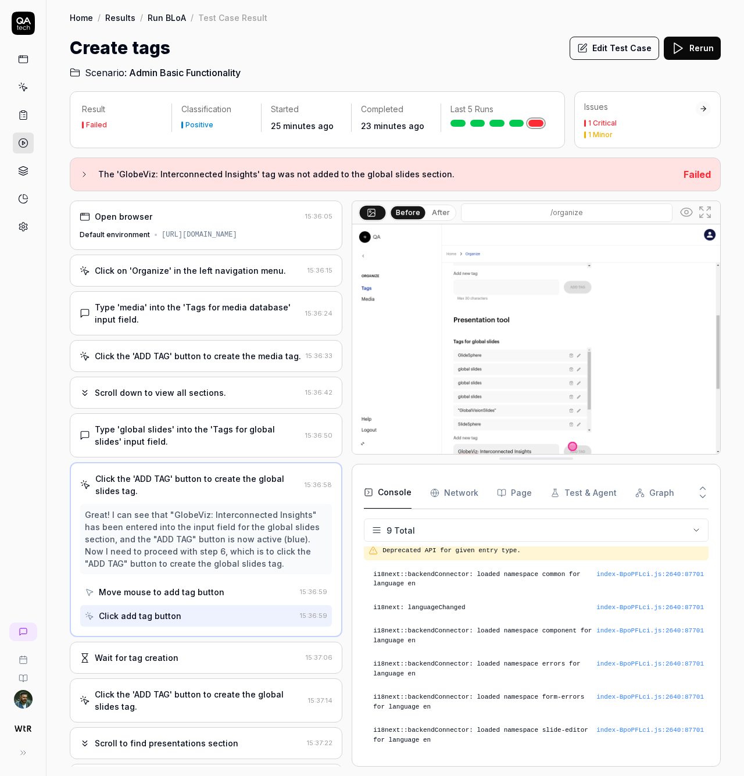
click at [206, 562] on div "Great! I can see that "GlobeViz: Interconnected Insights" has been entered into…" at bounding box center [206, 539] width 242 height 61
click at [210, 587] on div "Great! I can see that "GlobeViz: Interconnected Insights" has been entered into…" at bounding box center [206, 565] width 252 height 123
click at [215, 637] on div "Click the 'ADD TAG' button to create the global slides tag. 15:36:58 Great! I c…" at bounding box center [206, 549] width 273 height 175
click at [220, 637] on div "Click the 'ADD TAG' button to create the global slides tag. 15:36:58 Great! I c…" at bounding box center [206, 549] width 273 height 175
click at [213, 674] on div "Wait for tag creation 15:37:06" at bounding box center [206, 658] width 273 height 32
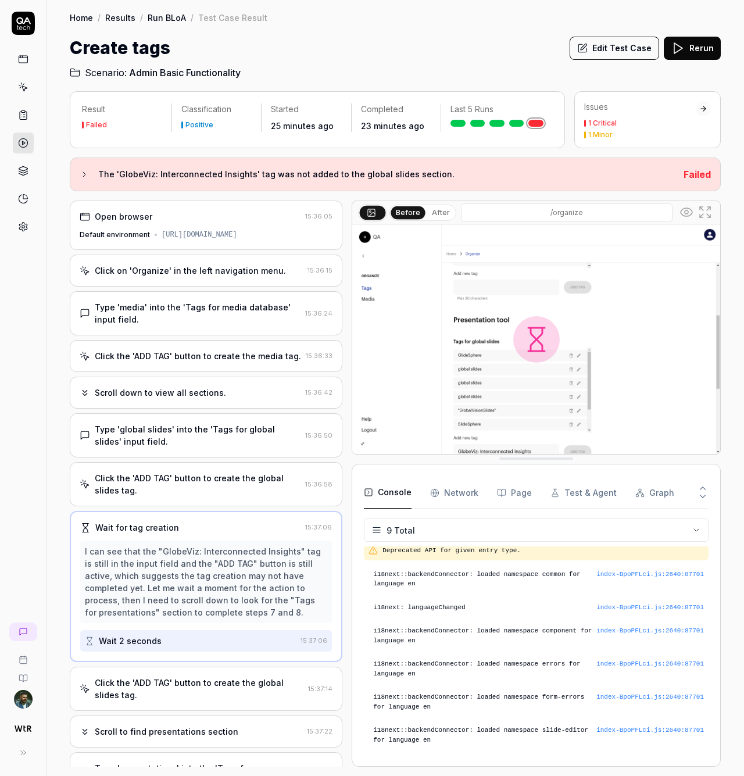
click at [210, 699] on div "Click the 'ADD TAG' button to create the global slides tag." at bounding box center [199, 689] width 209 height 24
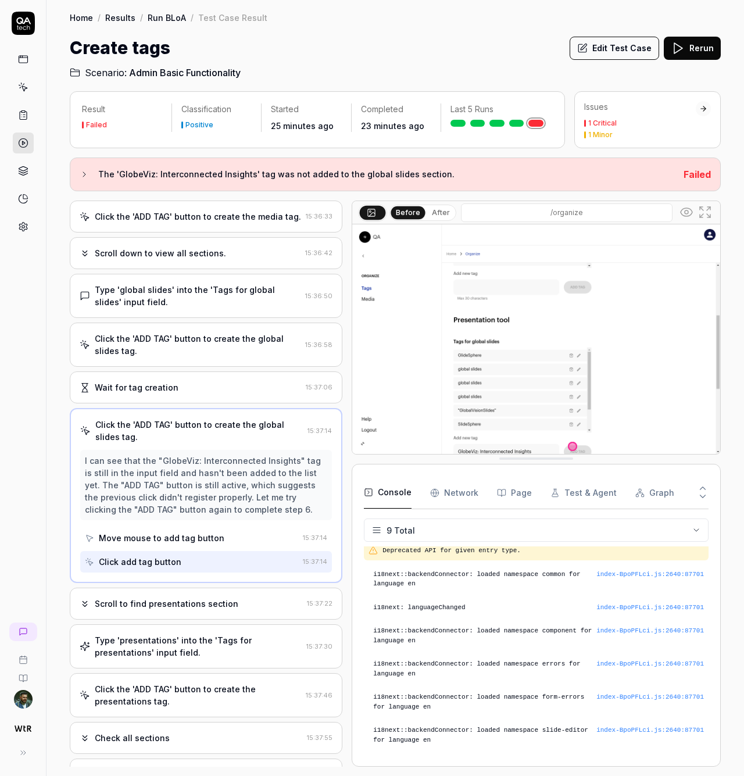
click at [217, 610] on div "Scroll to find presentations section" at bounding box center [167, 604] width 144 height 12
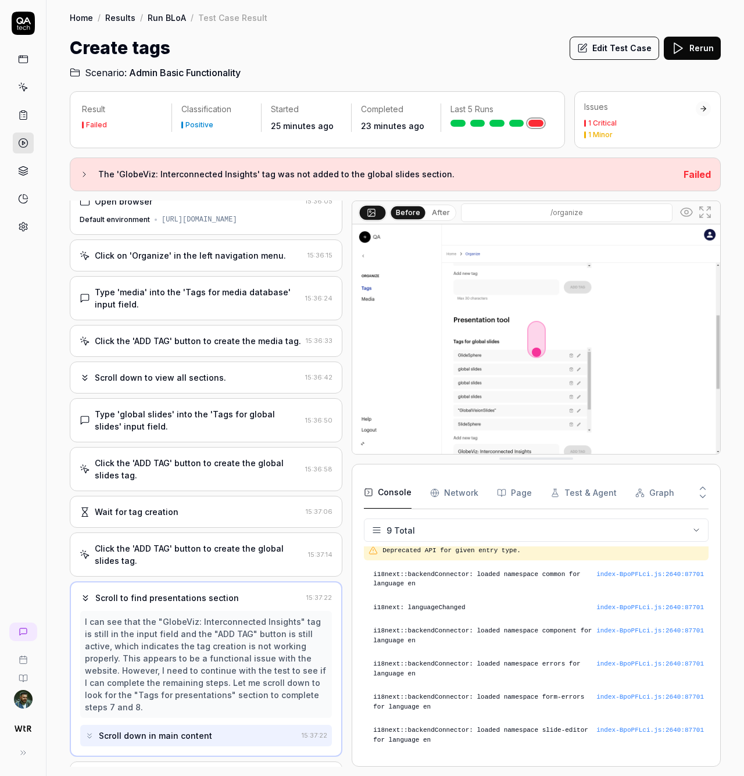
scroll to position [155, 0]
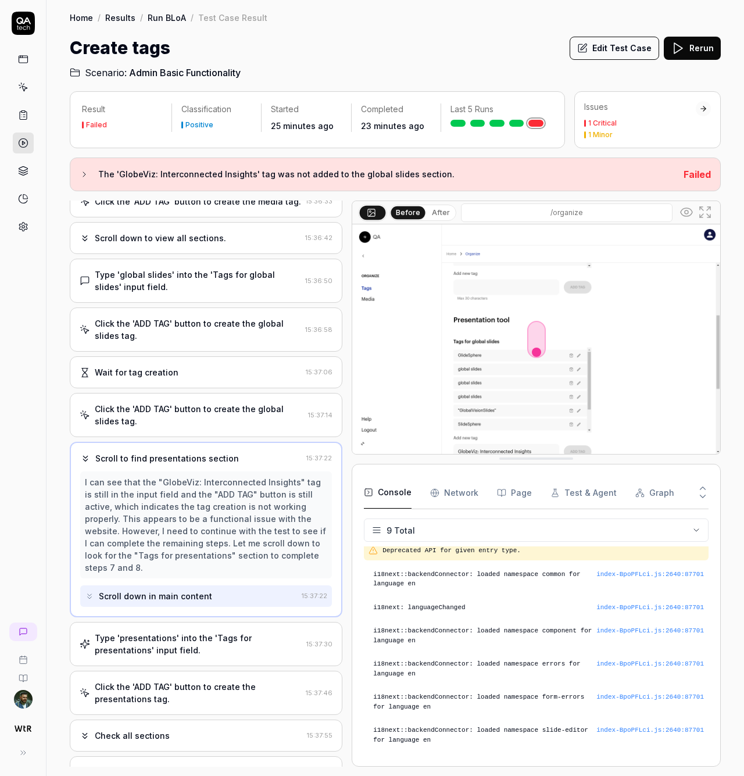
click at [217, 656] on div "Type 'presentations' into the 'Tags for presentations' input field." at bounding box center [198, 644] width 207 height 24
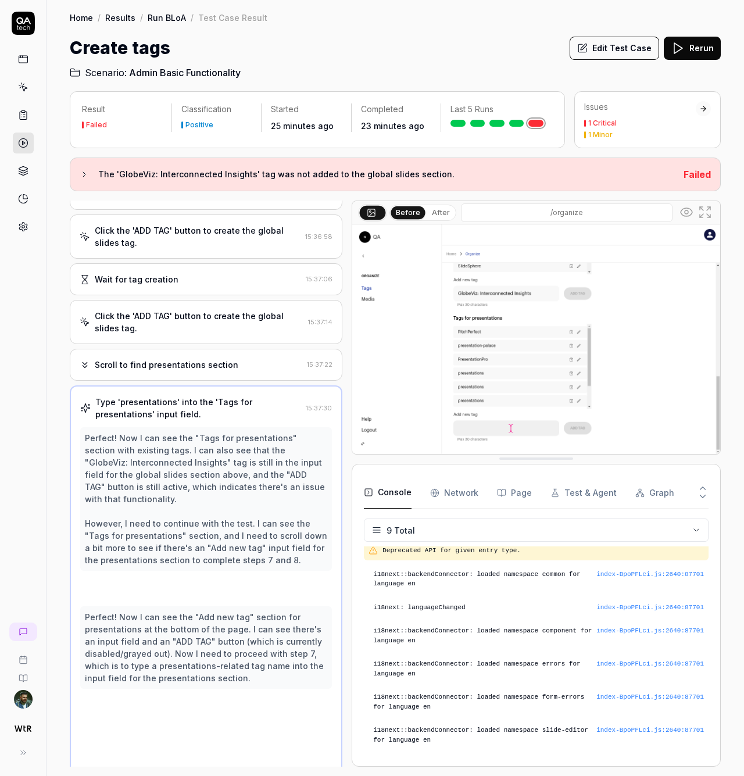
scroll to position [266, 0]
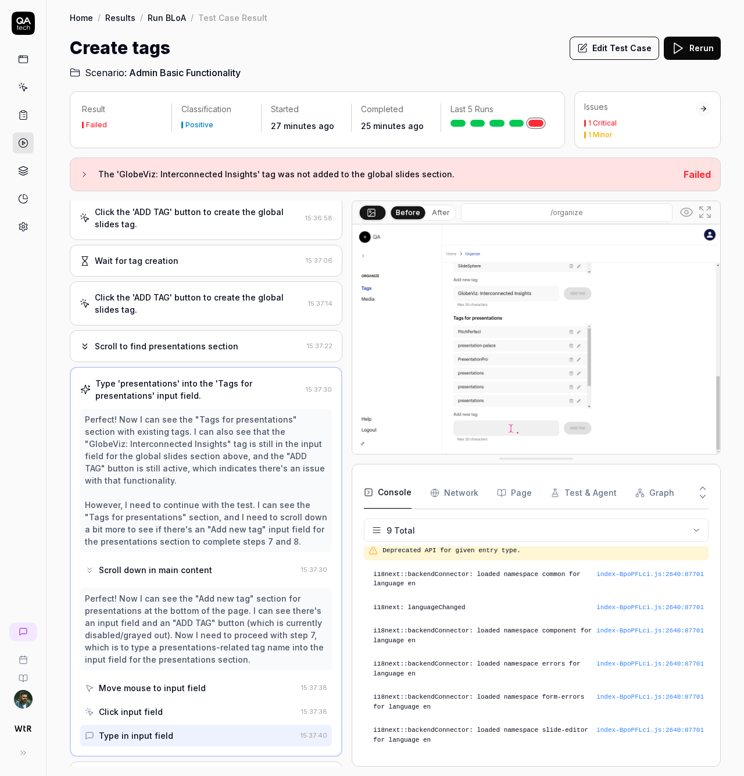
click at [596, 52] on button "Edit Test Case" at bounding box center [615, 48] width 90 height 23
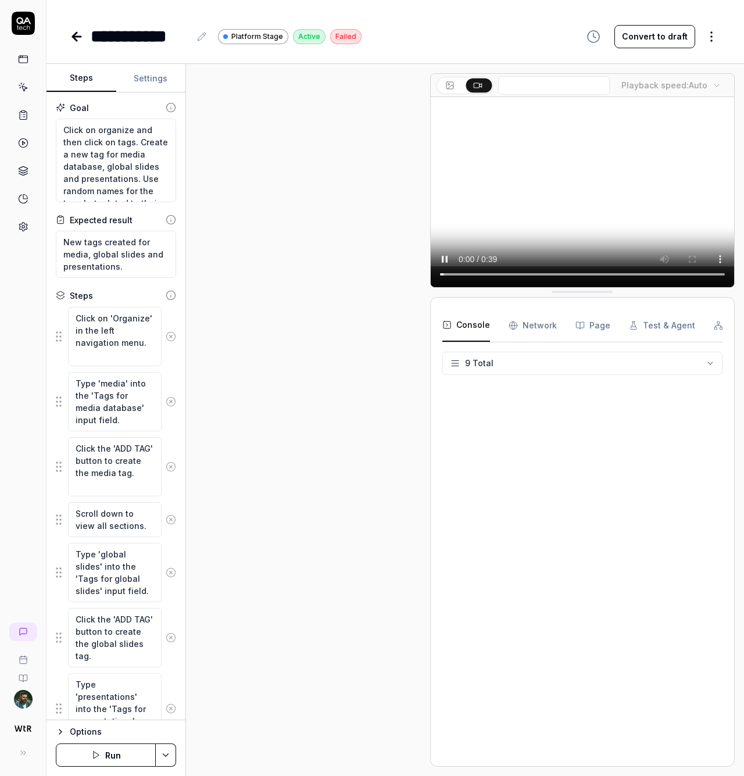
scroll to position [195, 0]
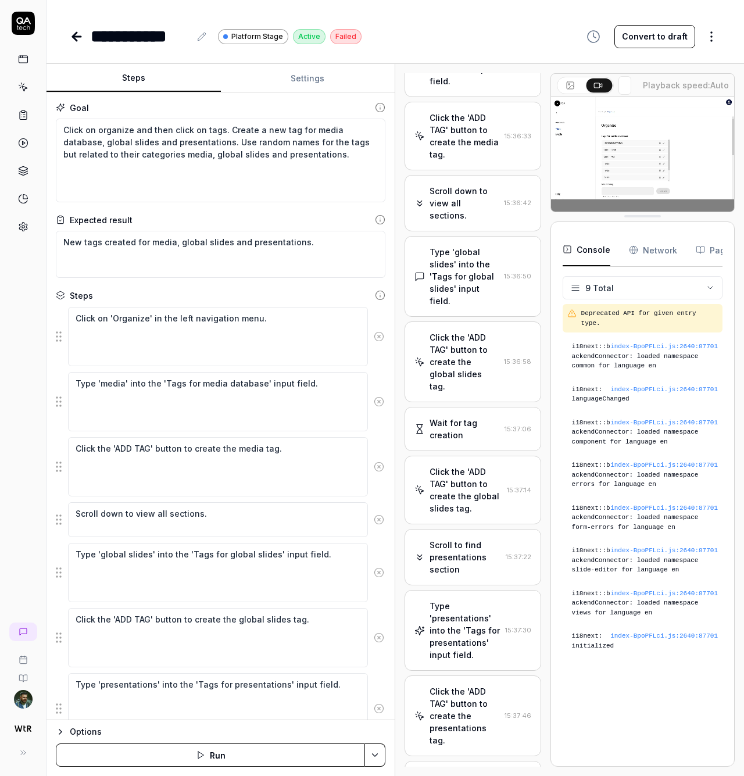
click at [600, 547] on div "Steps Settings Goal Click on organize and then click on tags. Create a new tag …" at bounding box center [396, 420] width 698 height 712
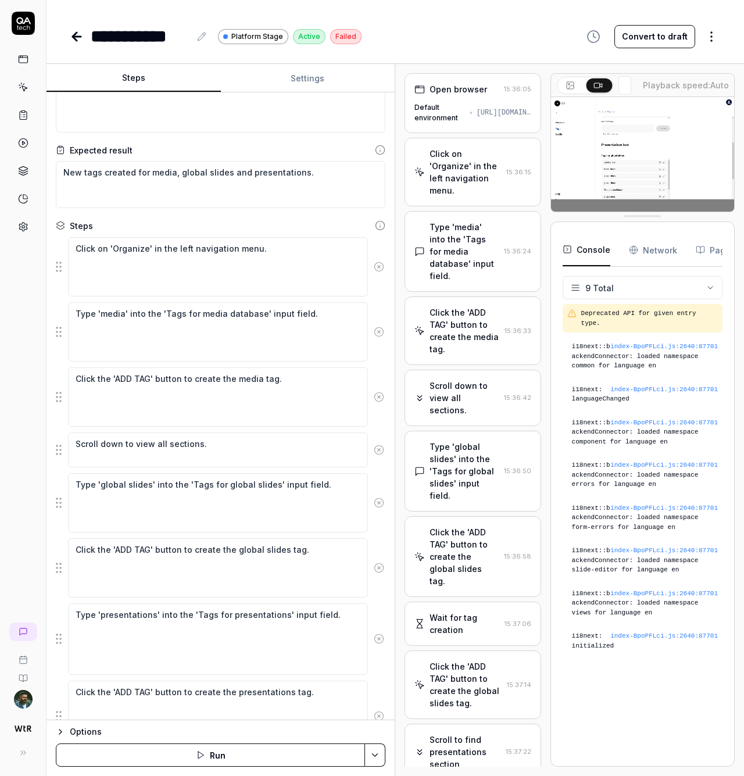
scroll to position [138, 0]
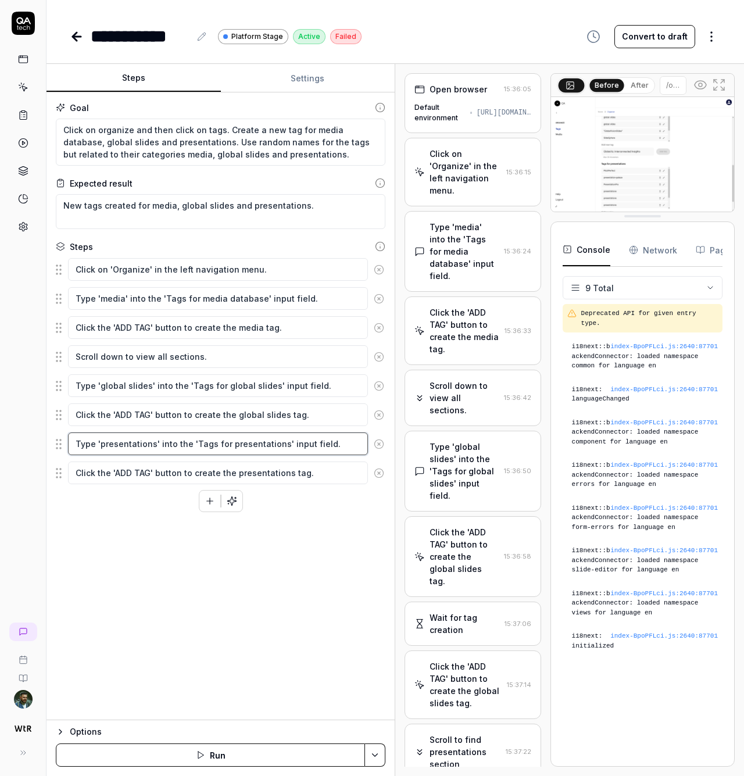
click at [194, 556] on div "Goal Click on organize and then click on tags. Create a new tag for media datab…" at bounding box center [221, 406] width 348 height 628
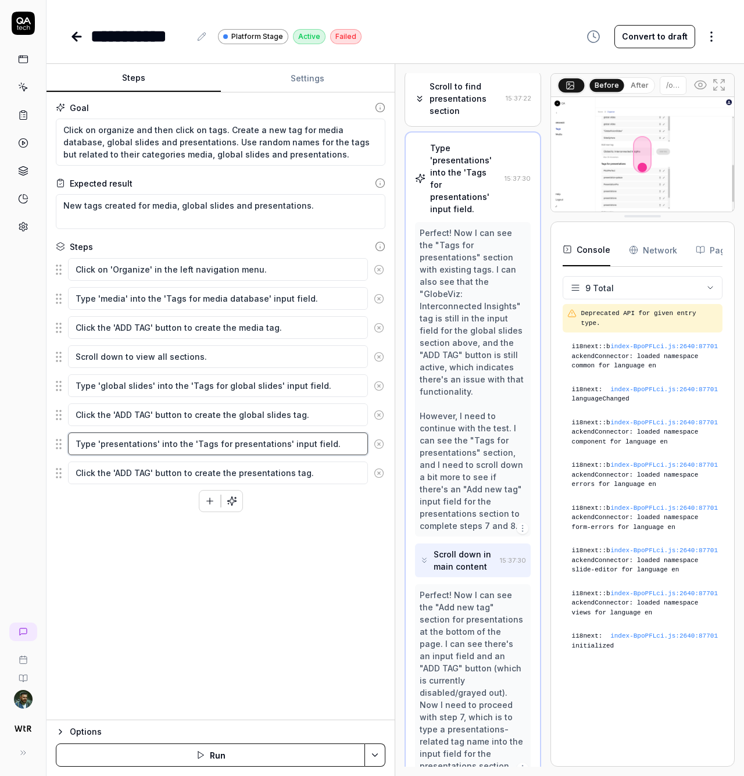
scroll to position [774, 0]
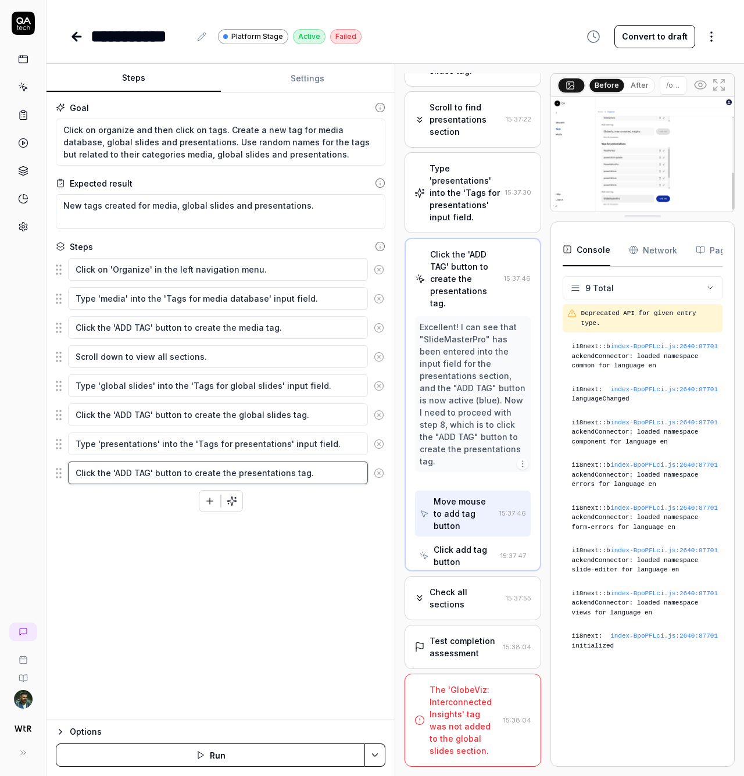
click at [175, 476] on textarea "Click the 'ADD TAG' button to create the presentations tag." at bounding box center [218, 473] width 300 height 23
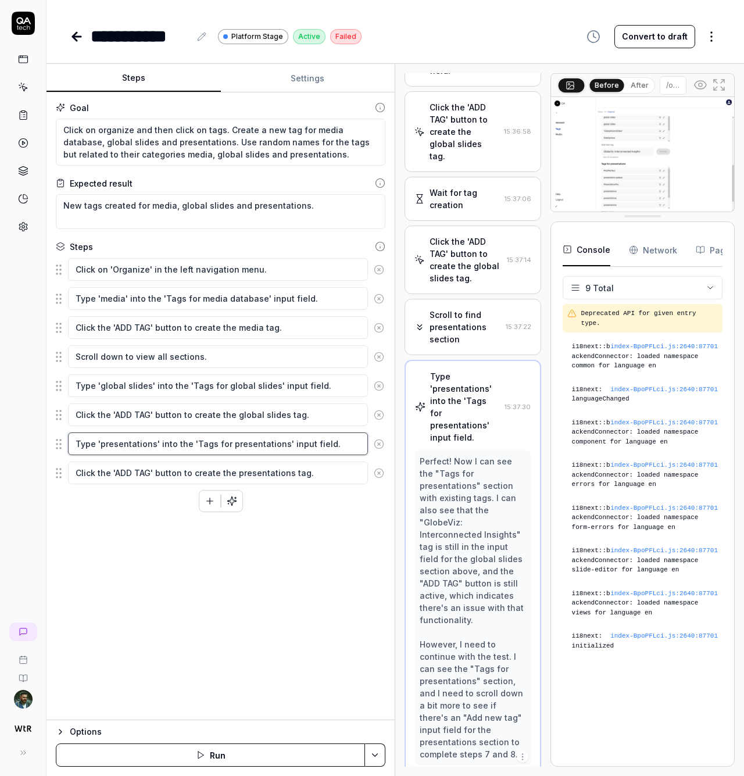
click at [204, 448] on textarea "Type 'presentations' into the 'Tags for presentations' input field." at bounding box center [218, 443] width 300 height 23
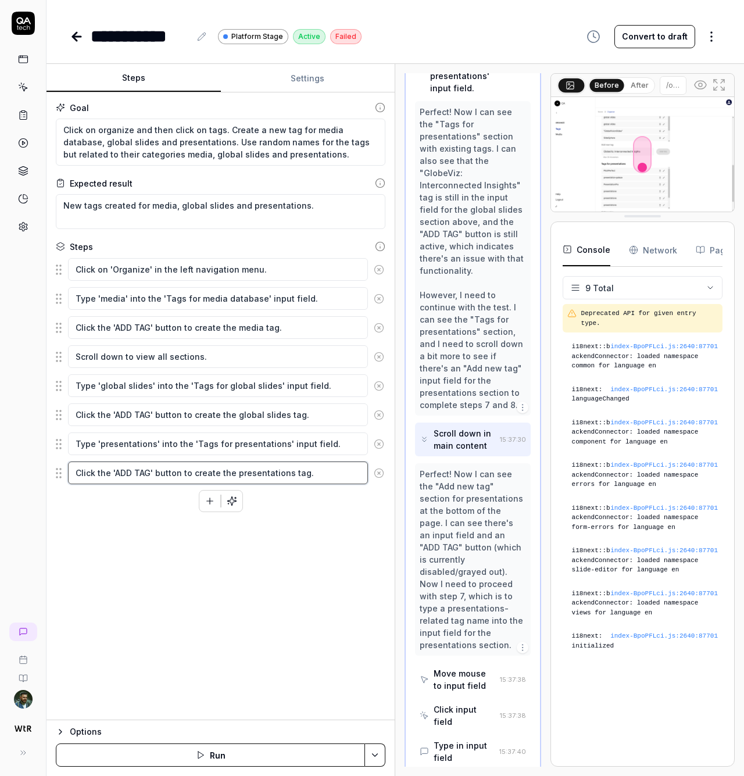
click at [159, 469] on textarea "Click the 'ADD TAG' button to create the presentations tag." at bounding box center [218, 473] width 300 height 23
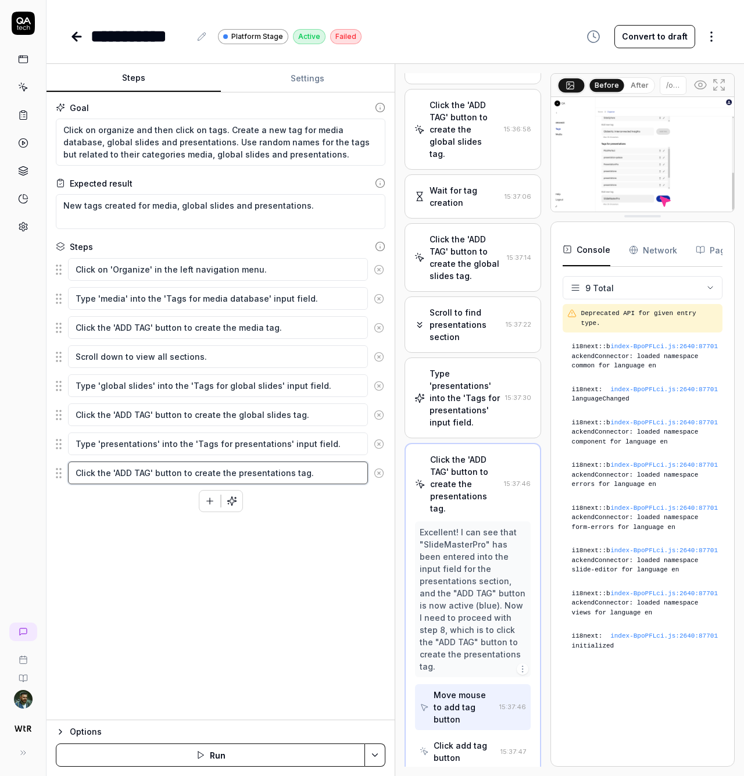
scroll to position [425, 0]
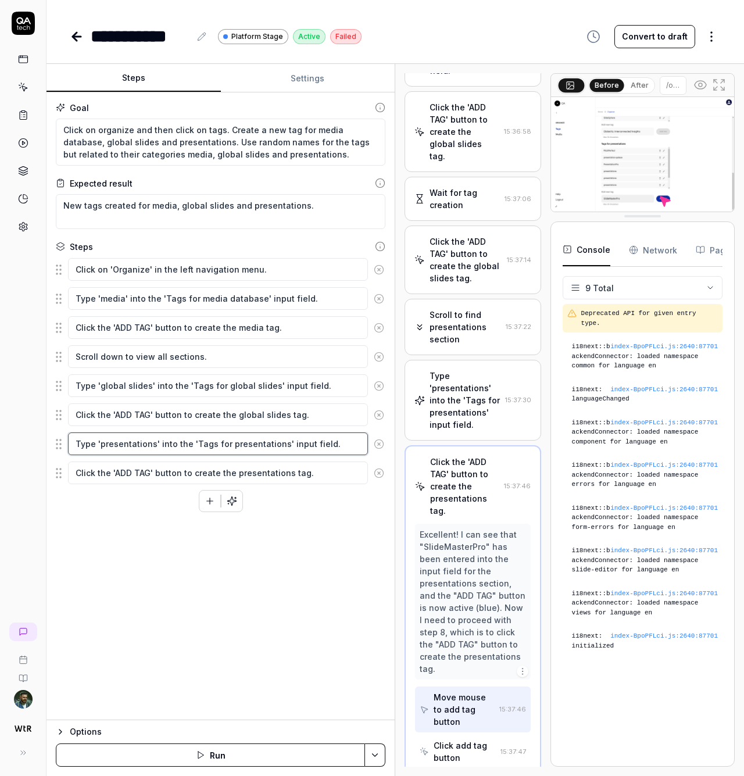
click at [113, 443] on textarea "Type 'presentations' into the 'Tags for presentations' input field." at bounding box center [218, 443] width 300 height 23
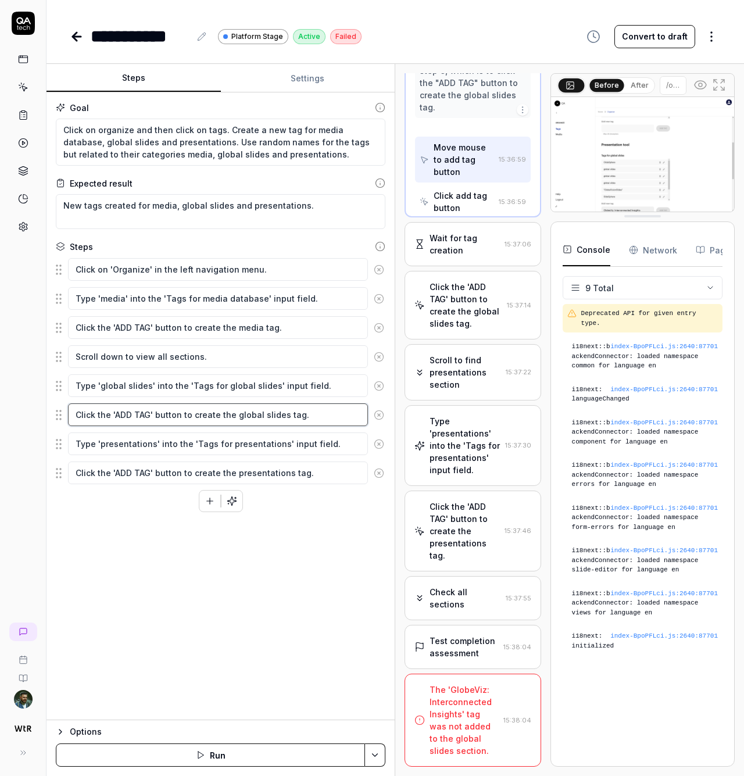
click at [121, 420] on textarea "Click the 'ADD TAG' button to create the global slides tag." at bounding box center [218, 414] width 300 height 23
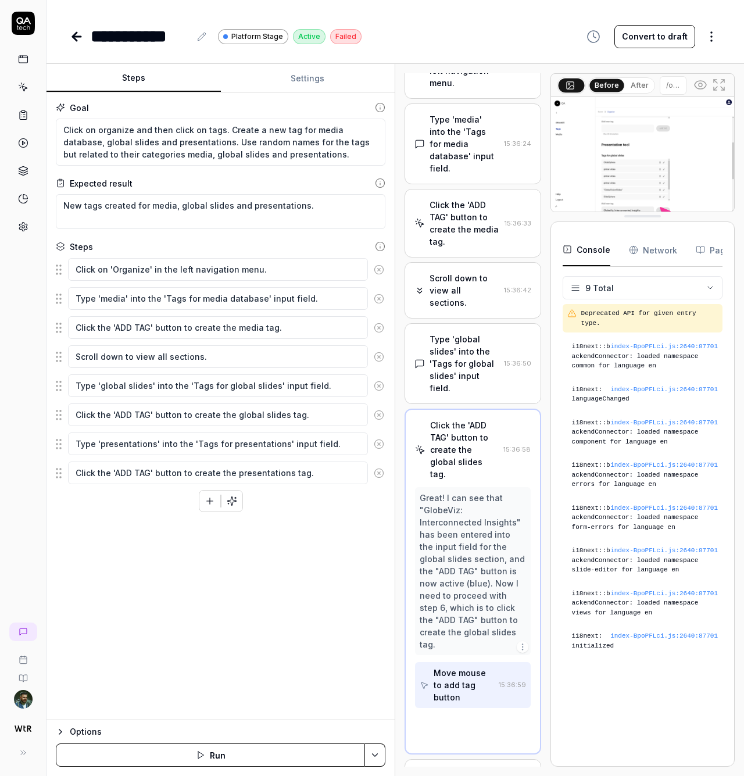
click at [133, 400] on fieldset "Click on 'Organize' in the left navigation menu. Type 'media' into the 'Tags fo…" at bounding box center [221, 372] width 330 height 228
click at [143, 388] on textarea "Type 'global slides' into the 'Tags for global slides' input field." at bounding box center [218, 385] width 300 height 23
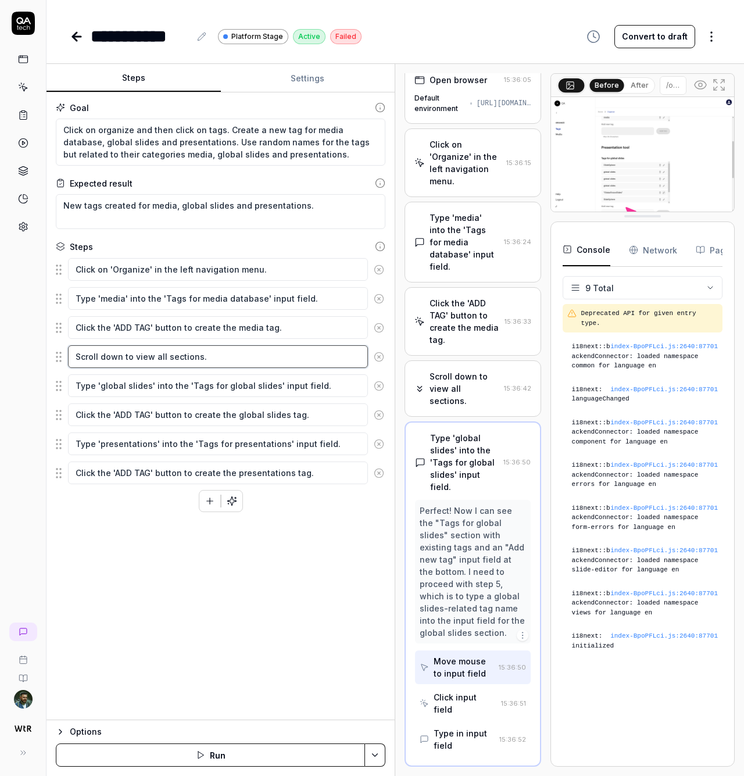
click at [152, 367] on textarea "Scroll down to view all sections." at bounding box center [218, 356] width 300 height 23
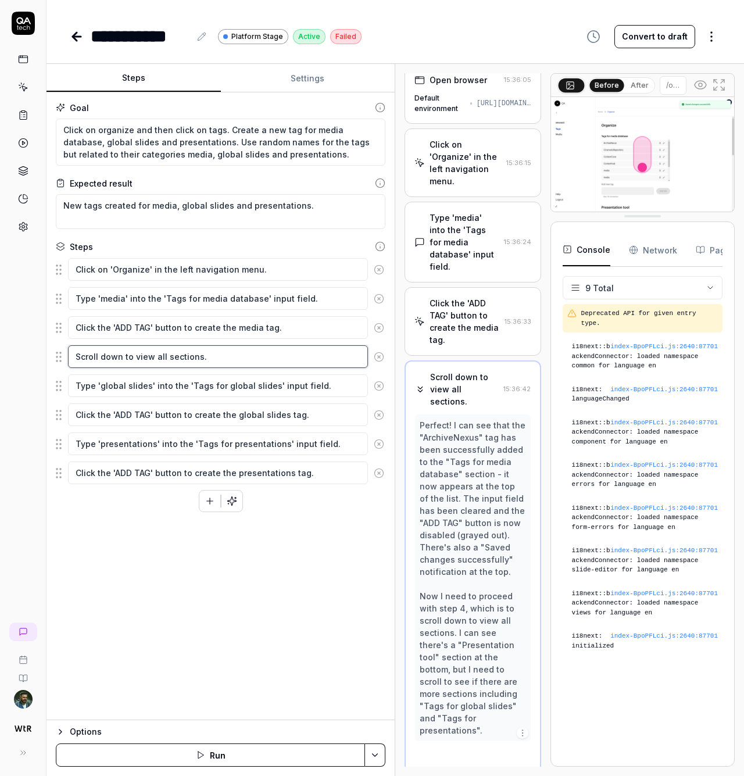
scroll to position [59, 0]
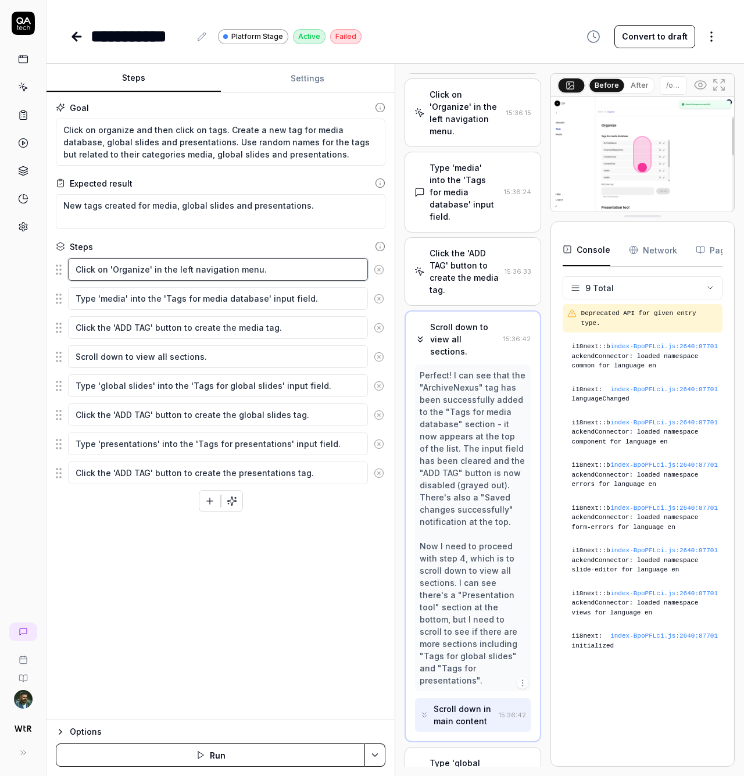
click at [199, 270] on textarea "Click on 'Organize' in the left navigation menu." at bounding box center [218, 269] width 300 height 23
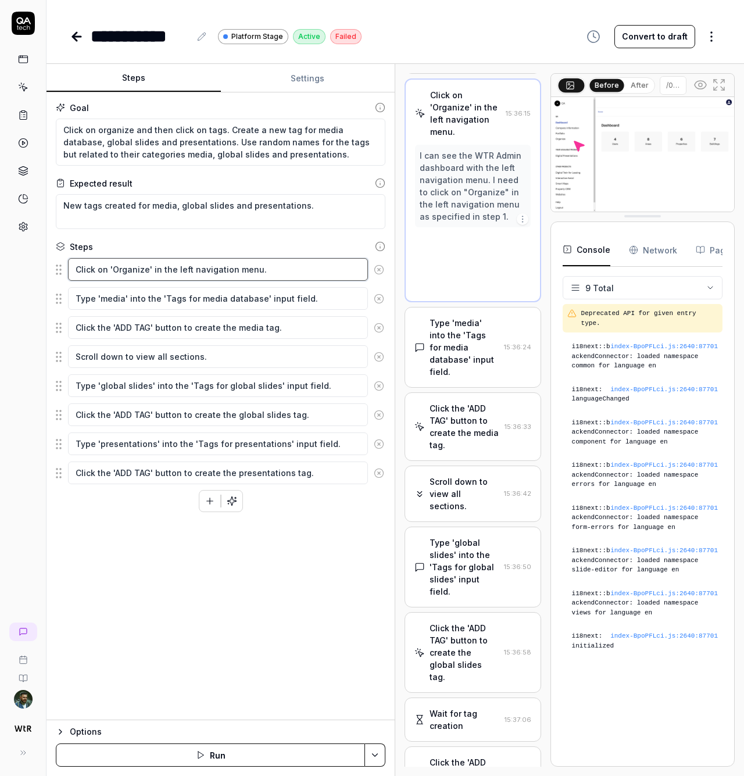
scroll to position [0, 0]
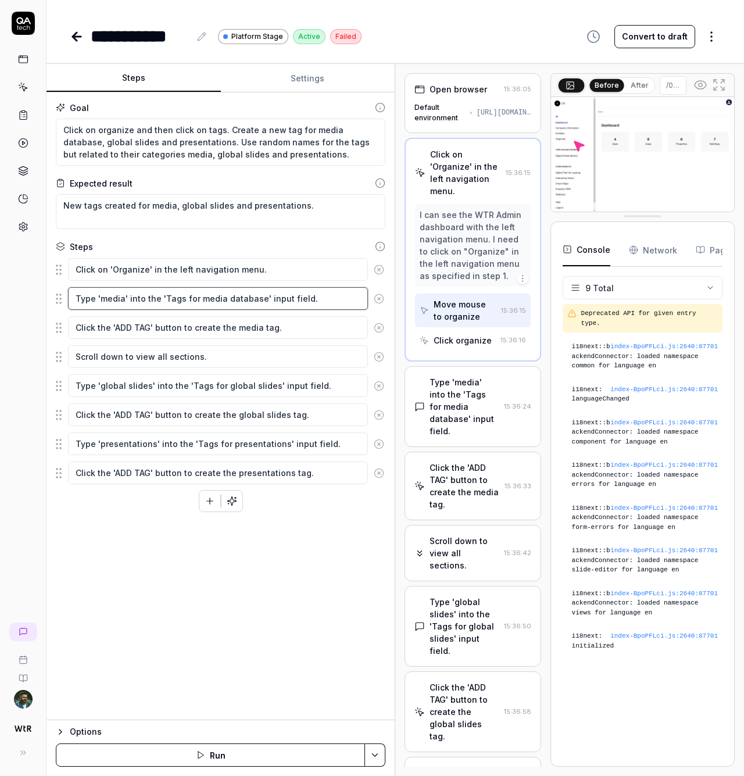
click at [218, 297] on textarea "Type 'media' into the 'Tags for media database' input field." at bounding box center [218, 298] width 300 height 23
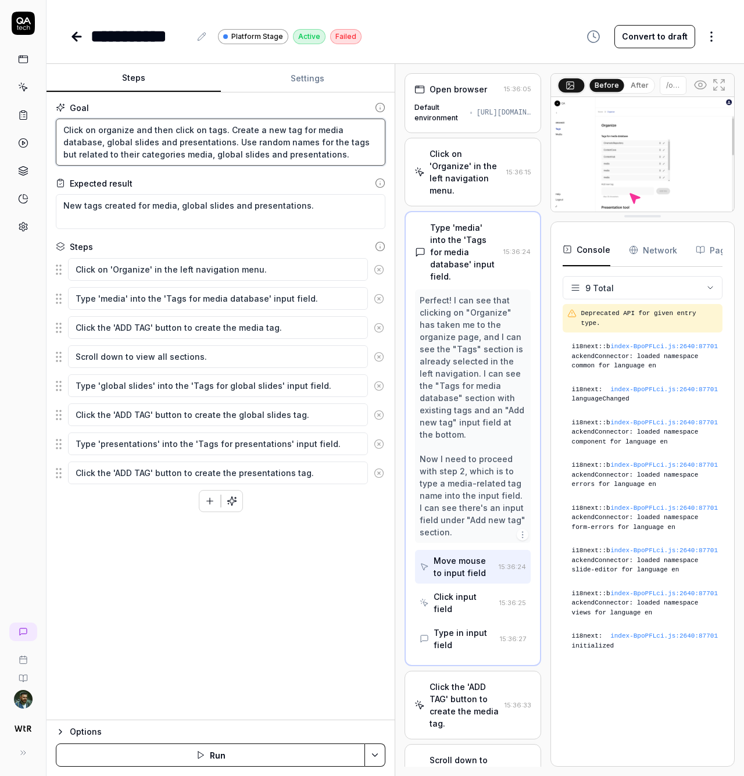
click at [119, 138] on textarea "Click on organize and then click on tags. Create a new tag for media database, …" at bounding box center [221, 142] width 330 height 47
click at [254, 130] on textarea "Click on organize and then click on tags. Create a new tag for media database, …" at bounding box center [221, 142] width 330 height 47
click at [277, 128] on textarea "Click on organize and then click on tags. Create a new tag for media database, …" at bounding box center [221, 142] width 330 height 47
click at [289, 128] on textarea "Click on organize and then click on tags. Create a new tag for media database, …" at bounding box center [221, 142] width 330 height 47
type textarea "*"
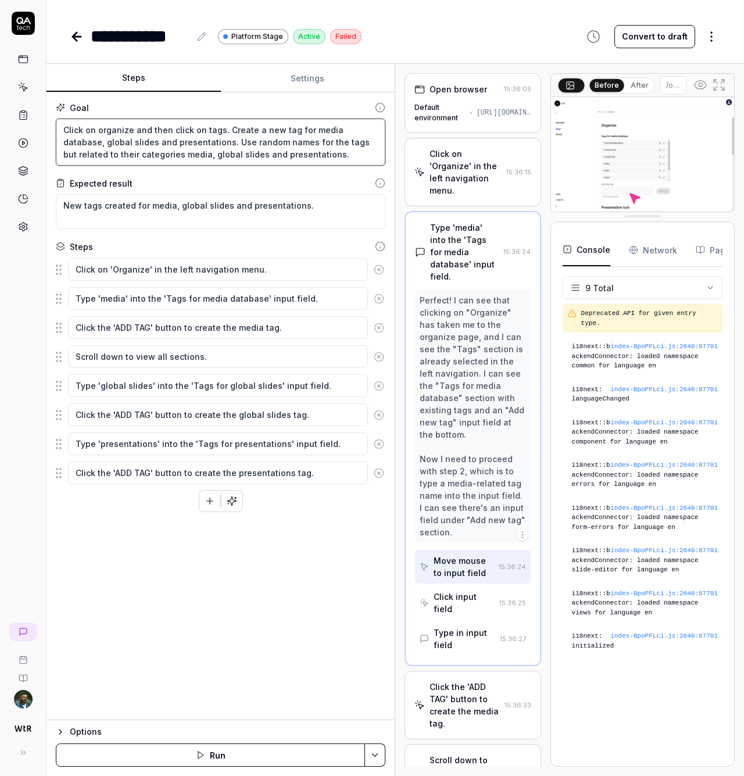
type textarea "Click on organize and then click on tags. Create a new tag, for media database,…"
type textarea "*"
type textarea "Click on organize and then click on tags. Create a new tag, for media database,…"
type textarea "*"
type textarea "Click on organize and then click on tags. Create a new tag, m for media databas…"
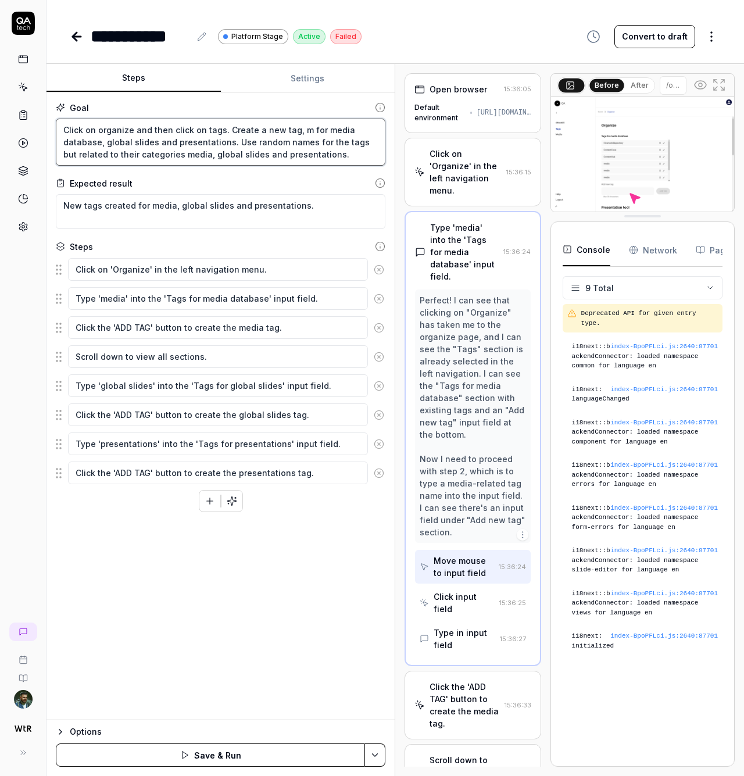
type textarea "*"
type textarea "Click on organize and then click on tags. Create a new tag, ma for media databa…"
type textarea "*"
type textarea "Click on organize and then click on tags. Create a new tag, max for media datab…"
type textarea "*"
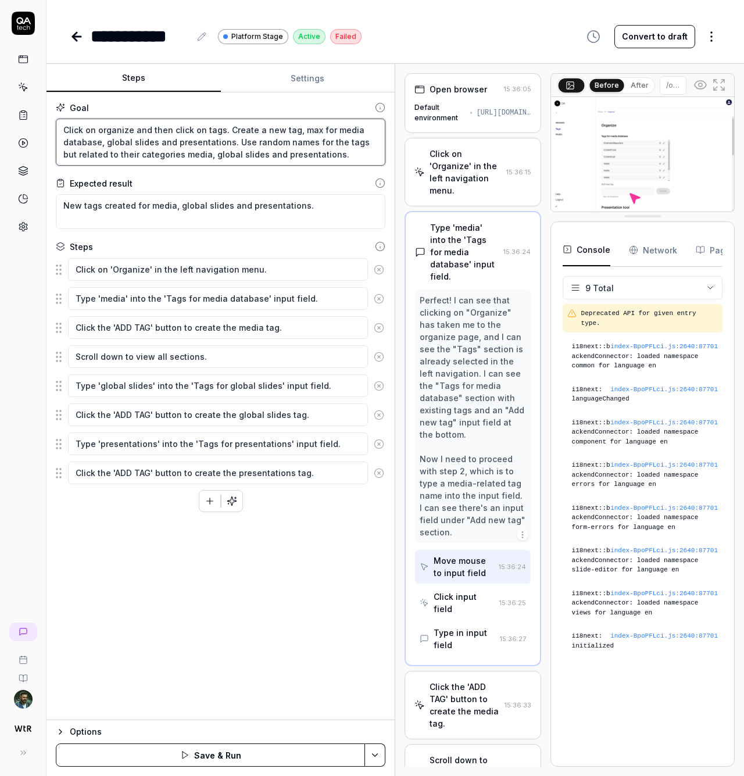
type textarea "Click on organize and then click on tags. Create a new tag, maxi for media data…"
type textarea "*"
type textarea "Click on organize and then click on tags. Create a new tag, maxiu for media dat…"
type textarea "*"
type textarea "Click on organize and then click on tags. Create a new tag, maxium for media da…"
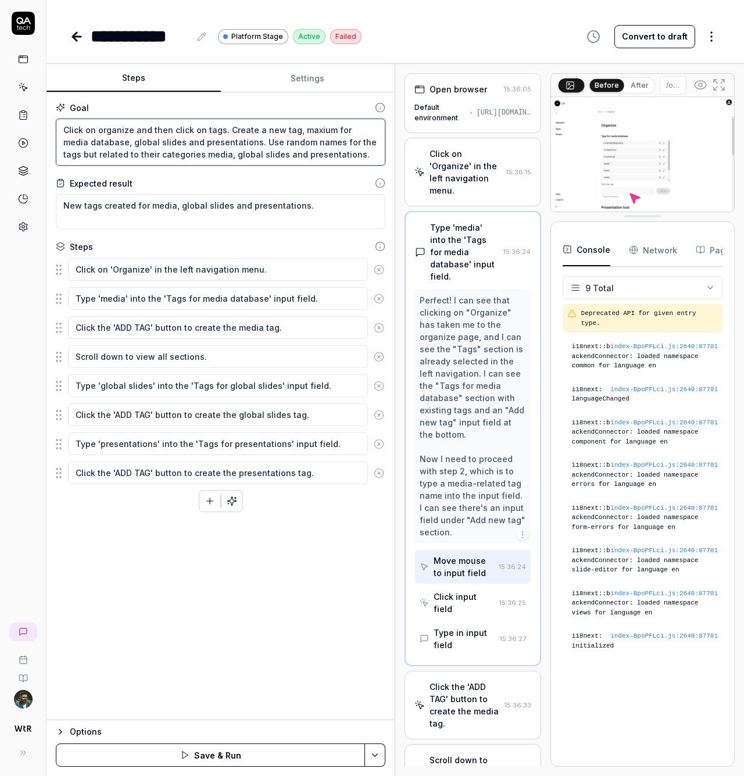
type textarea "*"
type textarea "Click on organize and then click on tags. Create a new tag, maxiumu´ for media …"
type textarea "*"
type textarea "Click on organize and then click on tags. Create a new tag, maxiumu for media d…"
type textarea "*"
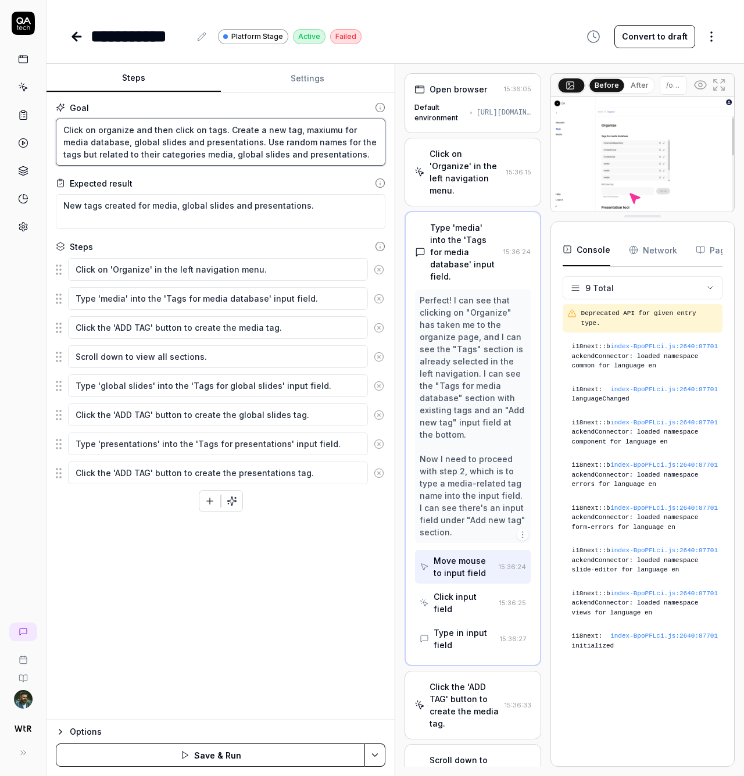
type textarea "Click on organize and then click on tags. Create a new tag, maxium for media da…"
type textarea "*"
type textarea "Click on organize and then click on tags. Create a new tag, maxiu for media dat…"
type textarea "*"
type textarea "Click on organize and then click on tags. Create a new tag, maxi for media data…"
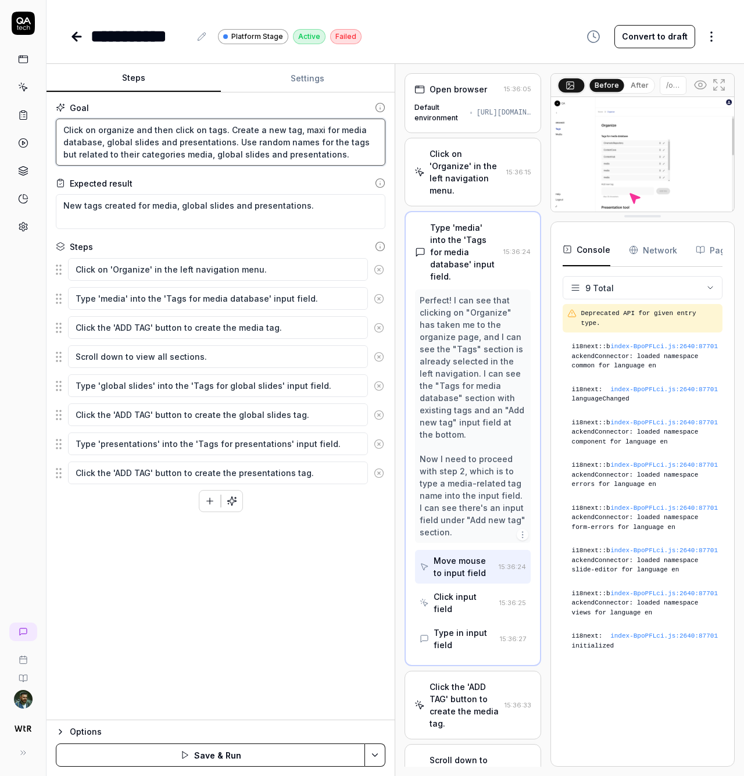
type textarea "*"
type textarea "Click on organize and then click on tags. Create a new tag, maxiu for media dat…"
type textarea "*"
type textarea "Click on organize and then click on tags. Create a new tag, maxium for media da…"
type textarea "*"
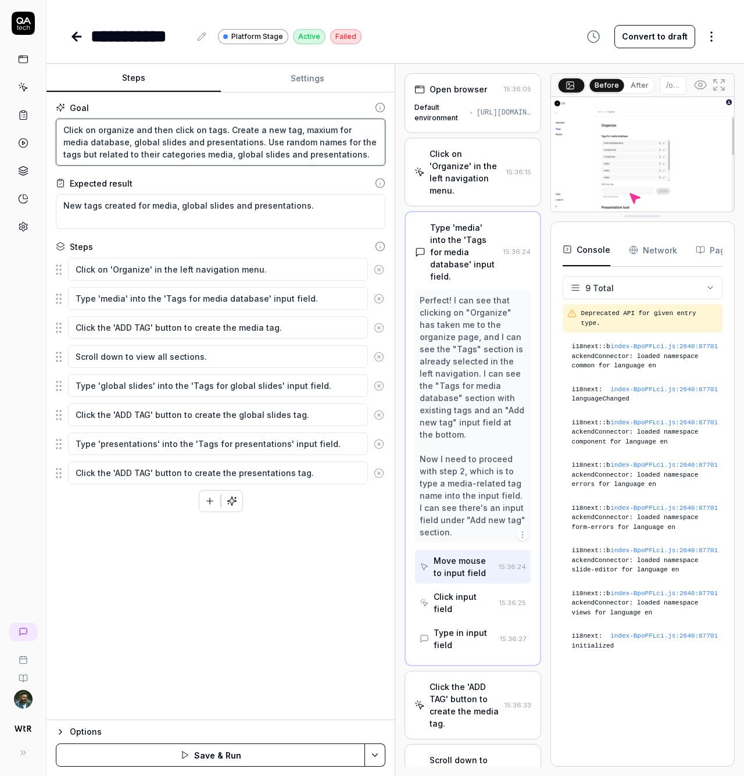
type textarea "Click on organize and then click on tags. Create a new tag, maximum for media d…"
type textarea "*"
type textarea "Click on organize and then click on tags. Create a new tag, maximum 3 for media…"
type textarea "*"
type textarea "Click on organize and then click on tags. Create a new tag, maximum 30 for medi…"
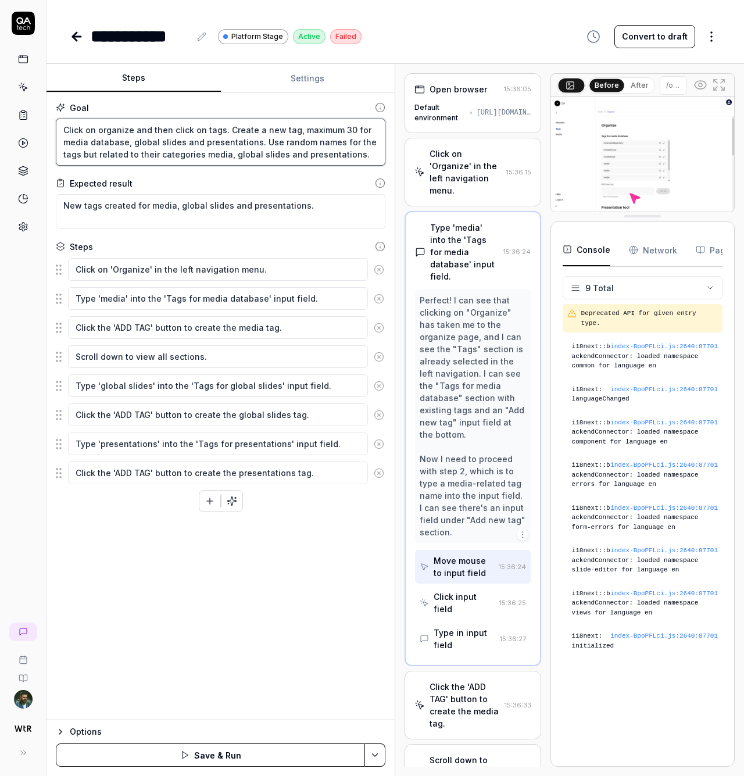
type textarea "*"
type textarea "Click on organize and then click on tags. Create a new tag, maximum 30 for medi…"
type textarea "*"
type textarea "Click on organize and then click on tags. Create a new tag, maximum 30 c for me…"
type textarea "*"
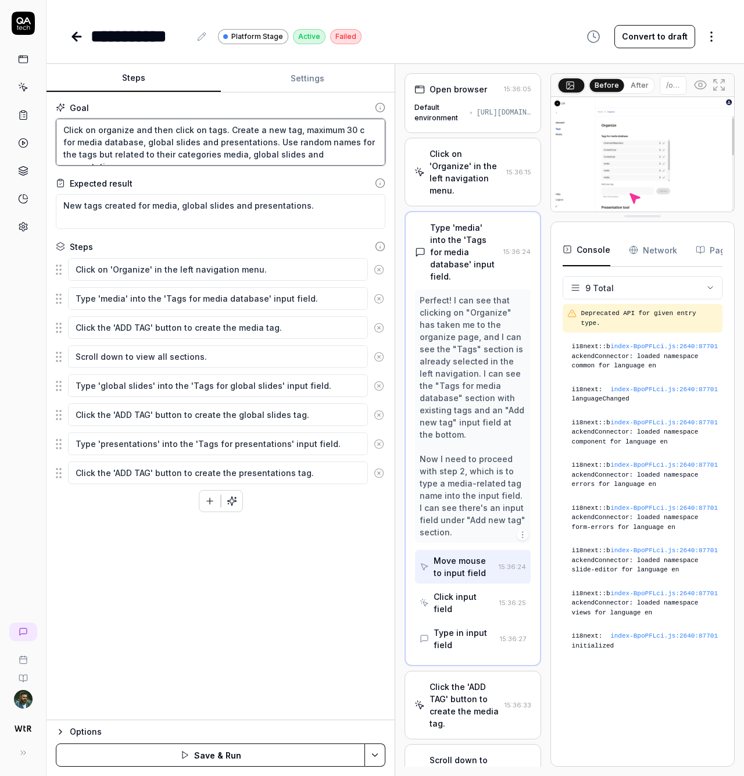
type textarea "Click on organize and then click on tags. Create a new tag, maximum 30 ch for m…"
type textarea "*"
type textarea "Click on organize and then click on tags. Create a new tag, maximum 30 cha for …"
type textarea "*"
type textarea "Click on organize and then click on tags. Create a new tag, maximum 30 char for…"
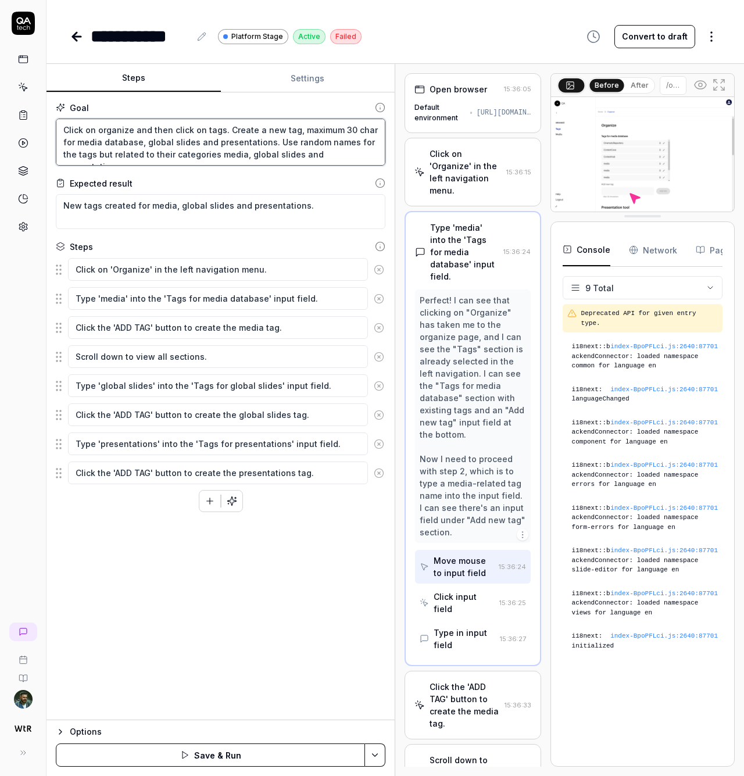
type textarea "*"
type textarea "Click on organize and then click on tags. Create a new tag, maximum 30 charc fo…"
type textarea "*"
type textarea "Click on organize and then click on tags. Create a new tag, maximum 30 char for…"
type textarea "*"
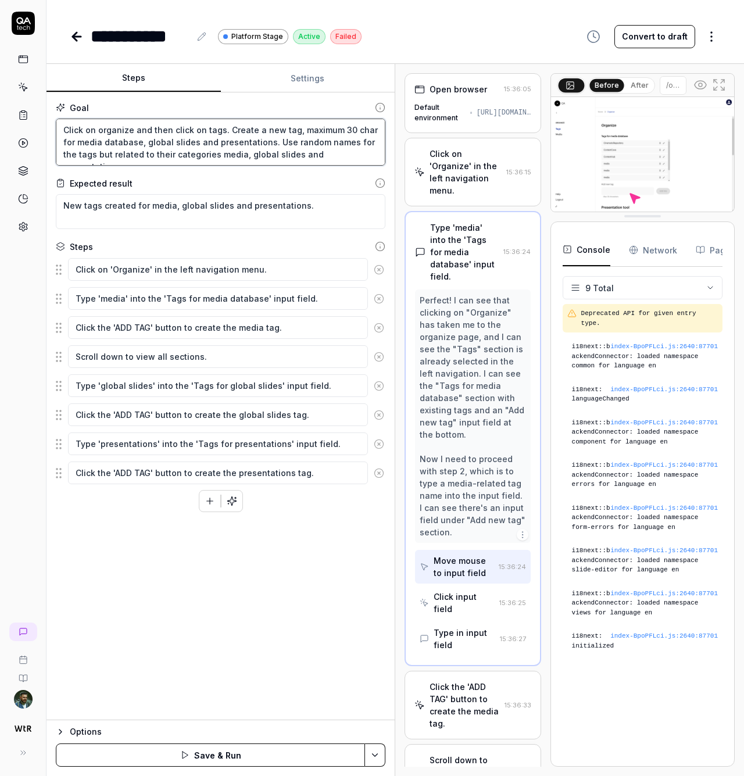
type textarea "Click on organize and then click on tags. Create a new tag, maximum 30 chara fo…"
type textarea "*"
type textarea "Click on organize and then click on tags. Create a new tag, maximum 30 charac f…"
type textarea "*"
type textarea "Click on organize and then click on tags. Create a new tag, maximum 30 charact …"
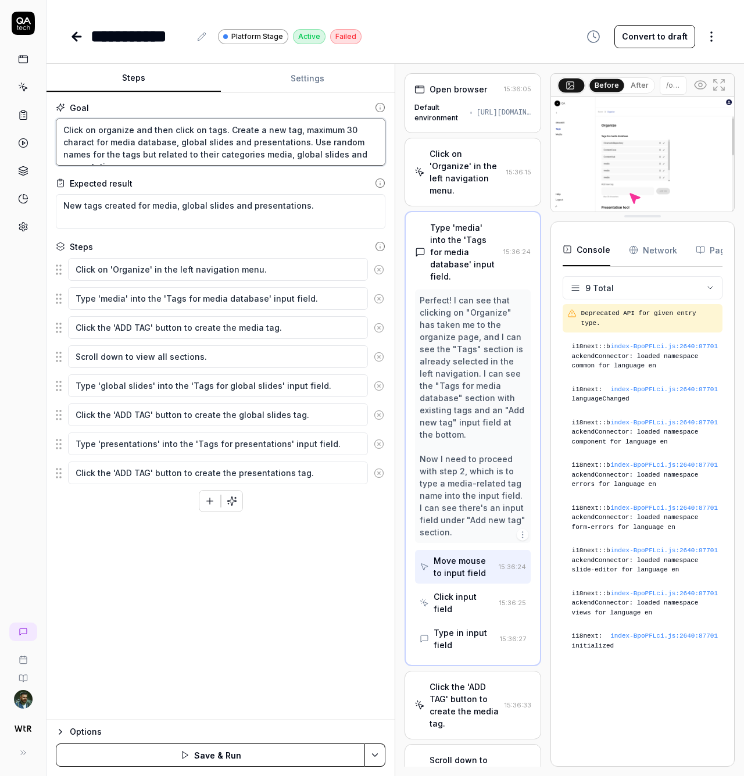
type textarea "*"
type textarea "Click on organize and then click on tags. Create a new tag, maximum 30 characte…"
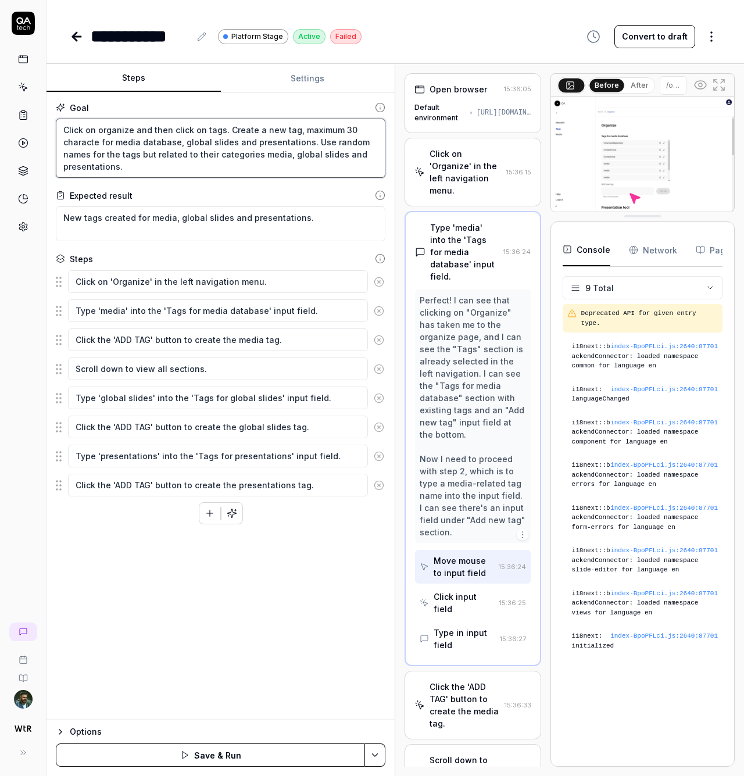
type textarea "*"
type textarea "Click on organize and then click on tags. Create a new tag, maximum 30 characte…"
type textarea "*"
type textarea "Click on organize and then click on tags. Create a new tag, maximum 30 characte…"
type textarea "*"
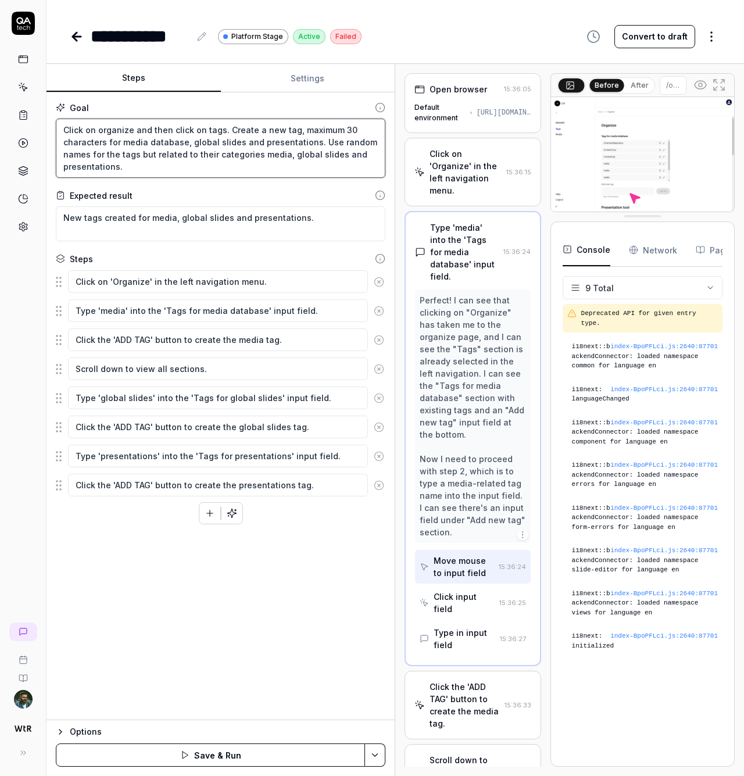
type textarea "Click on organize and then click on tags. Create a new tag, maximum 30 characte…"
type textarea "*"
type textarea "Click on organize and then click on tags. Create a new tag, maximum 30 characte…"
type textarea "*"
type textarea "Click on organize and then click on tags. Create a new tag, maximum 30 characte…"
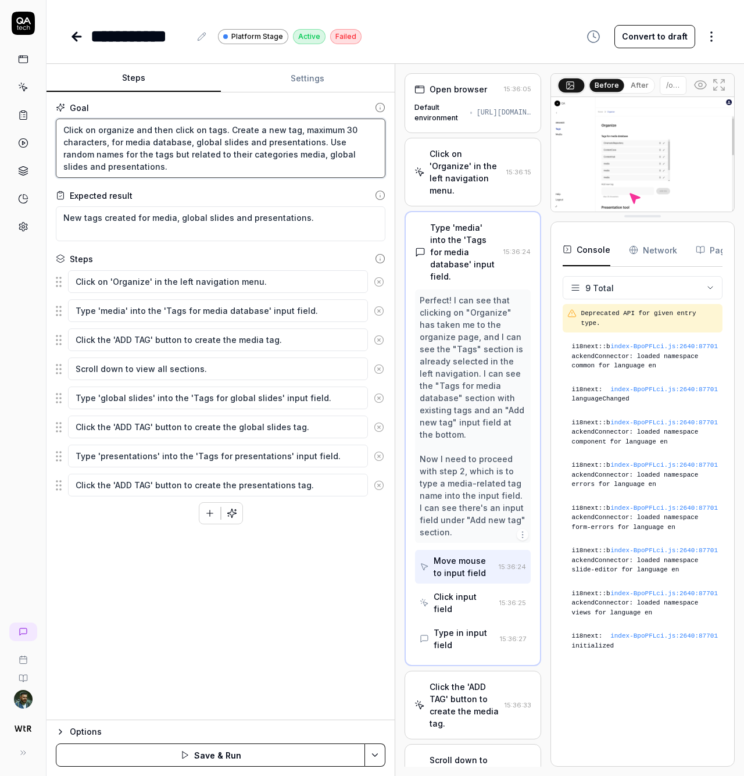
type textarea "*"
type textarea "Click on organize and then click on tags. Create a new tag, maximum 30 characte…"
click at [309, 563] on div "Goal Click on organize and then click on tags. Create a new tag, maximum 30 cha…" at bounding box center [221, 406] width 348 height 628
click at [233, 763] on button "Save & Run" at bounding box center [210, 755] width 309 height 23
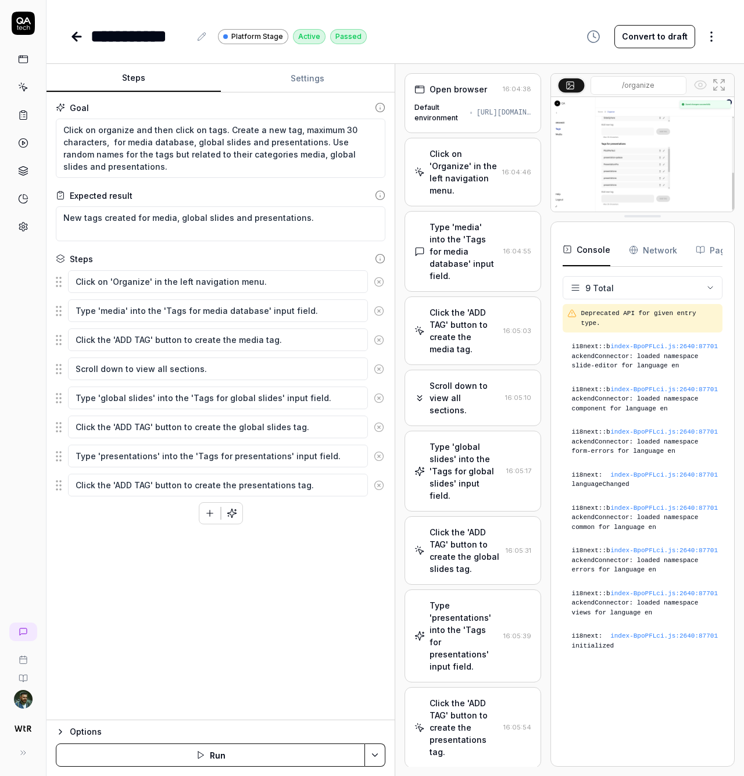
type textarea "*"
